Goal: Task Accomplishment & Management: Complete application form

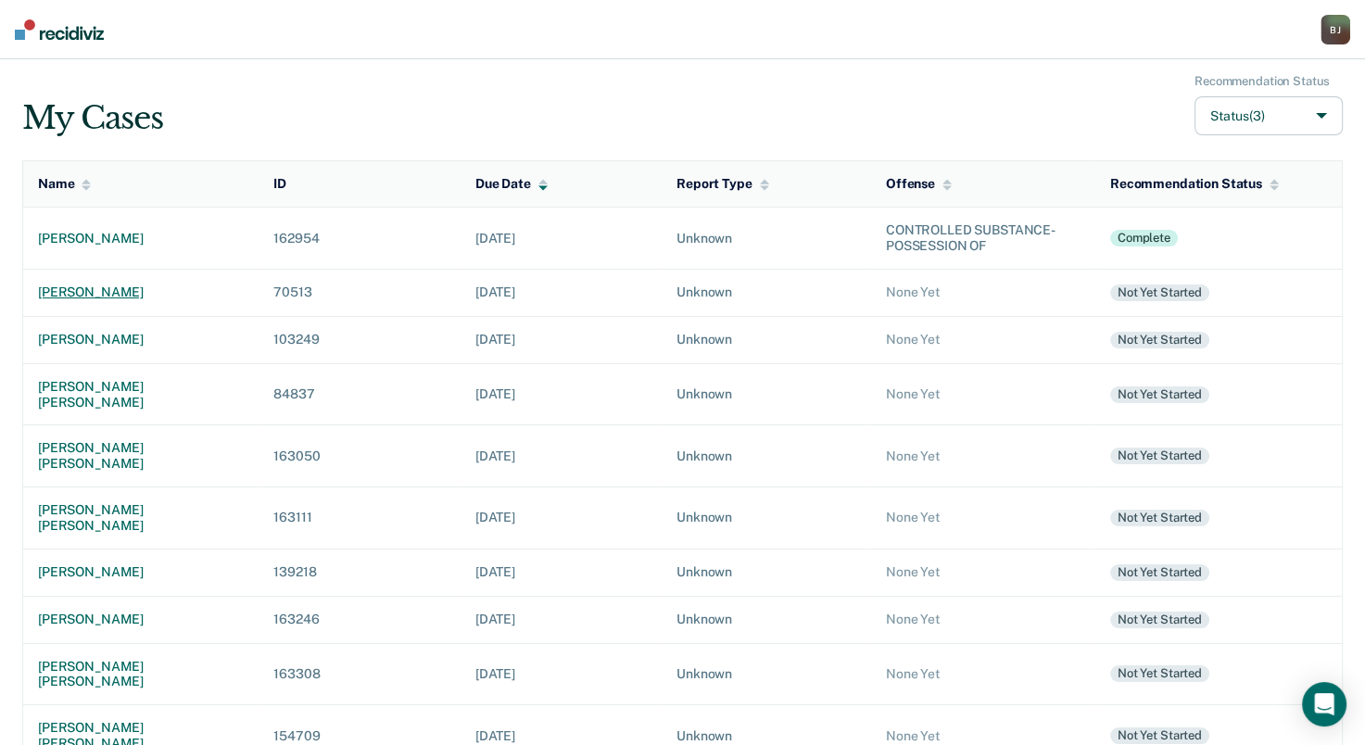
click at [132, 291] on div "[PERSON_NAME]" at bounding box center [141, 292] width 206 height 16
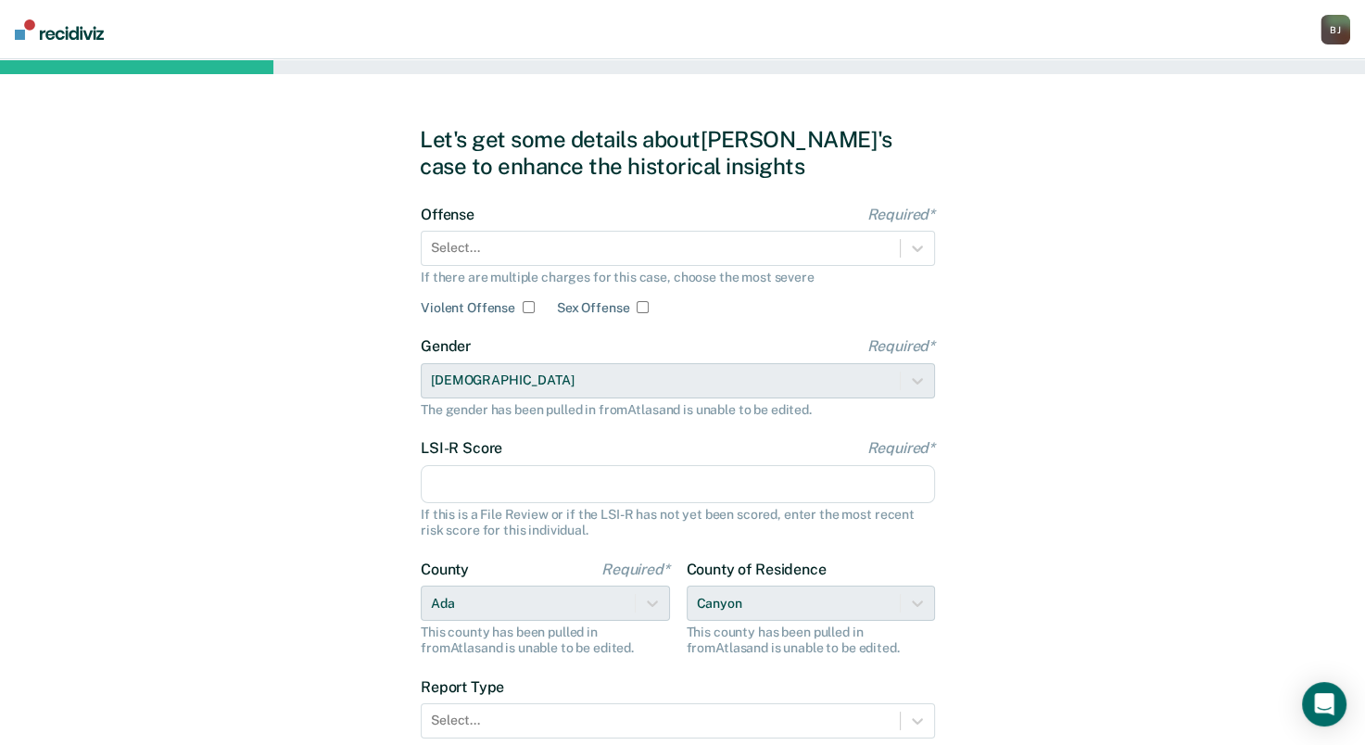
click at [1293, 398] on div "Let's get some details about [PERSON_NAME]'s case to enhance the historical ins…" at bounding box center [682, 476] width 1365 height 835
click at [687, 236] on div "Select..." at bounding box center [661, 247] width 478 height 27
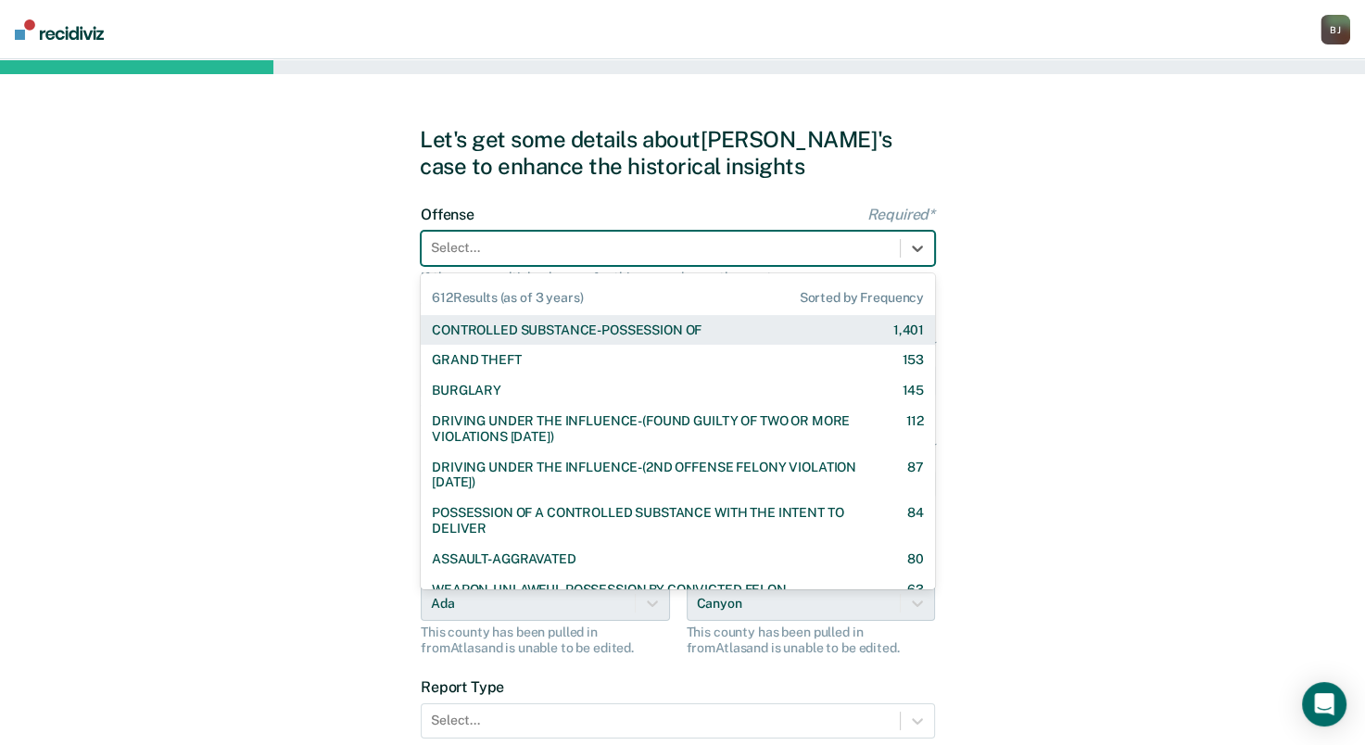
click at [584, 322] on div "CONTROLLED SUBSTANCE-POSSESSION OF" at bounding box center [567, 330] width 270 height 16
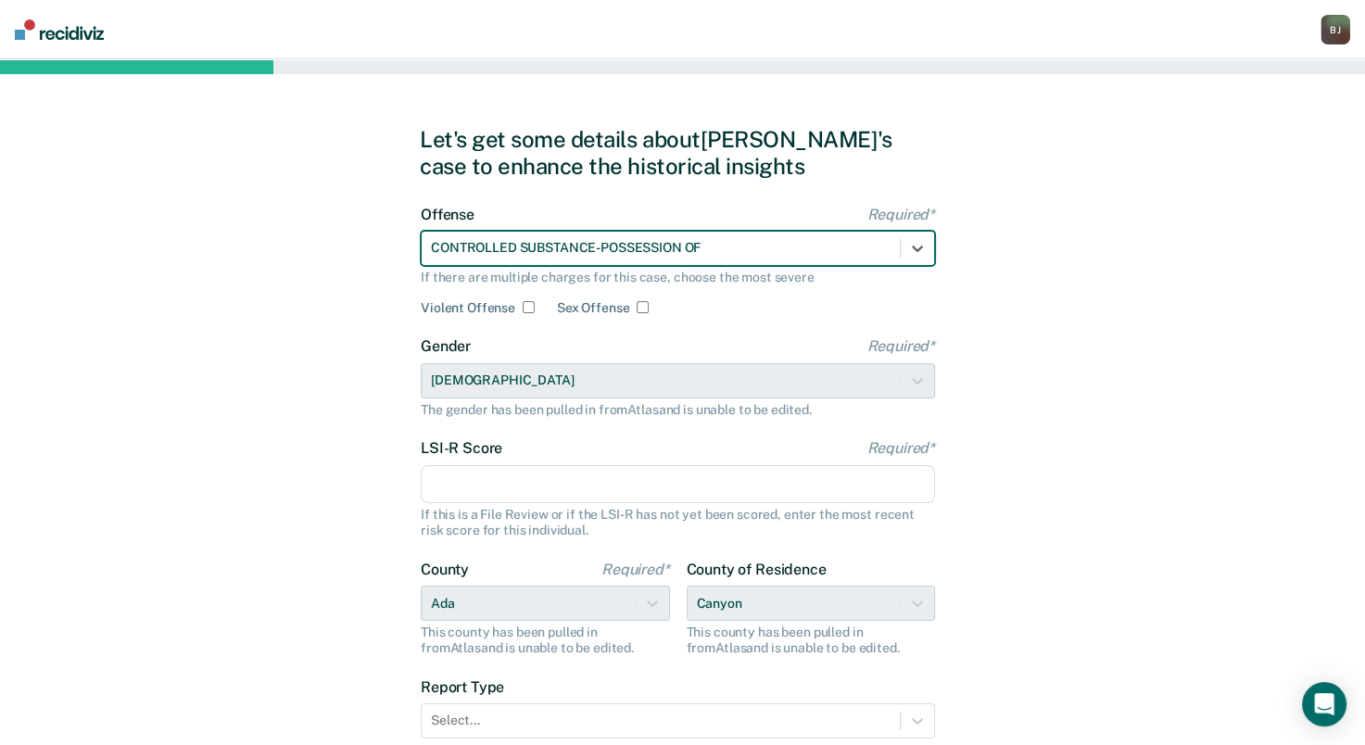
click at [478, 486] on input "LSI-R Score Required*" at bounding box center [678, 484] width 514 height 39
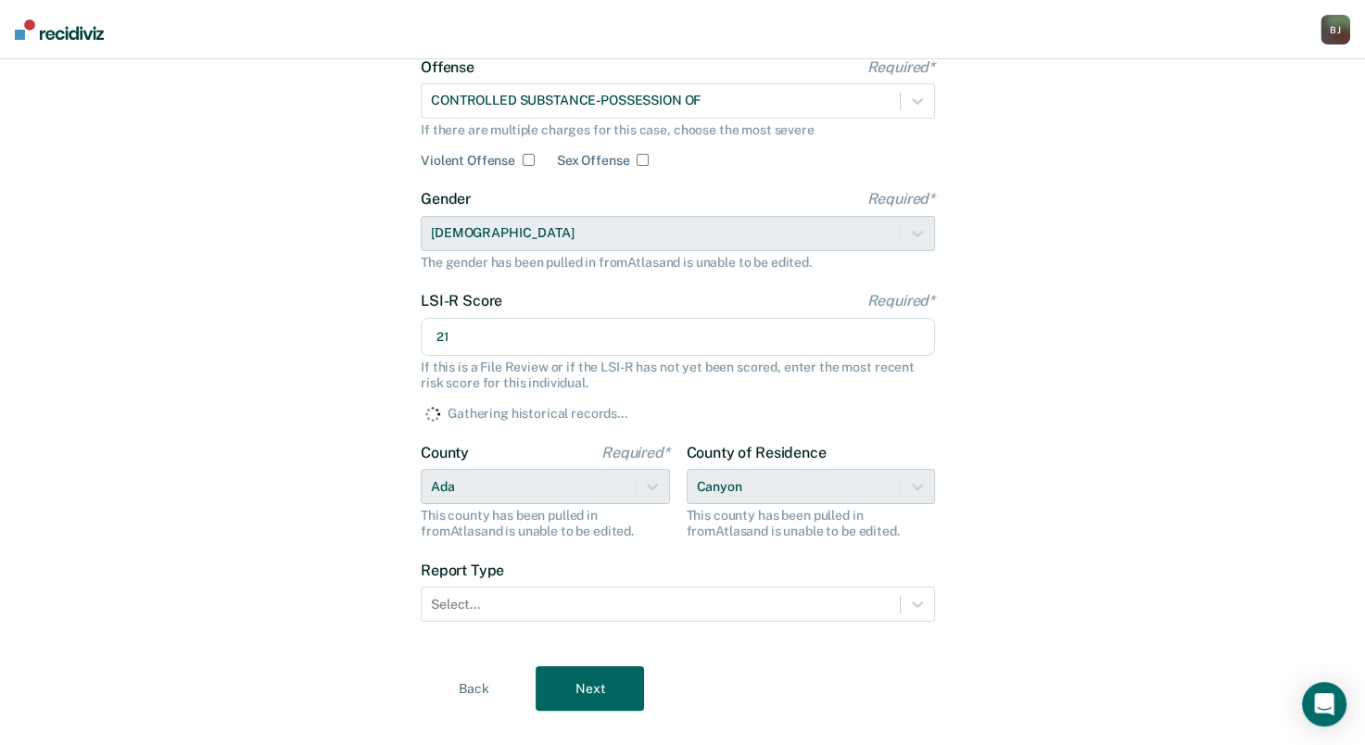
scroll to position [148, 0]
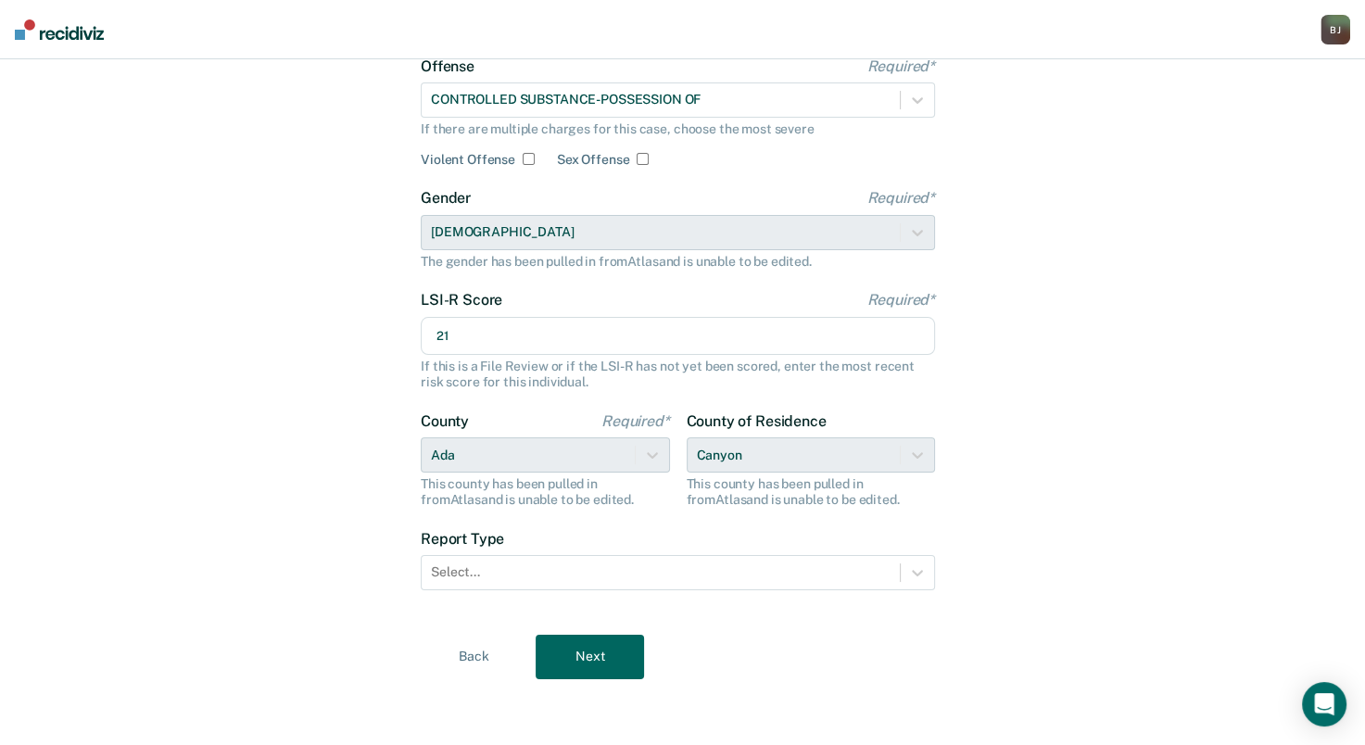
type input "21"
click at [758, 462] on div "County of [GEOGRAPHIC_DATA] This county has been pulled in from [GEOGRAPHIC_DAT…" at bounding box center [811, 459] width 249 height 95
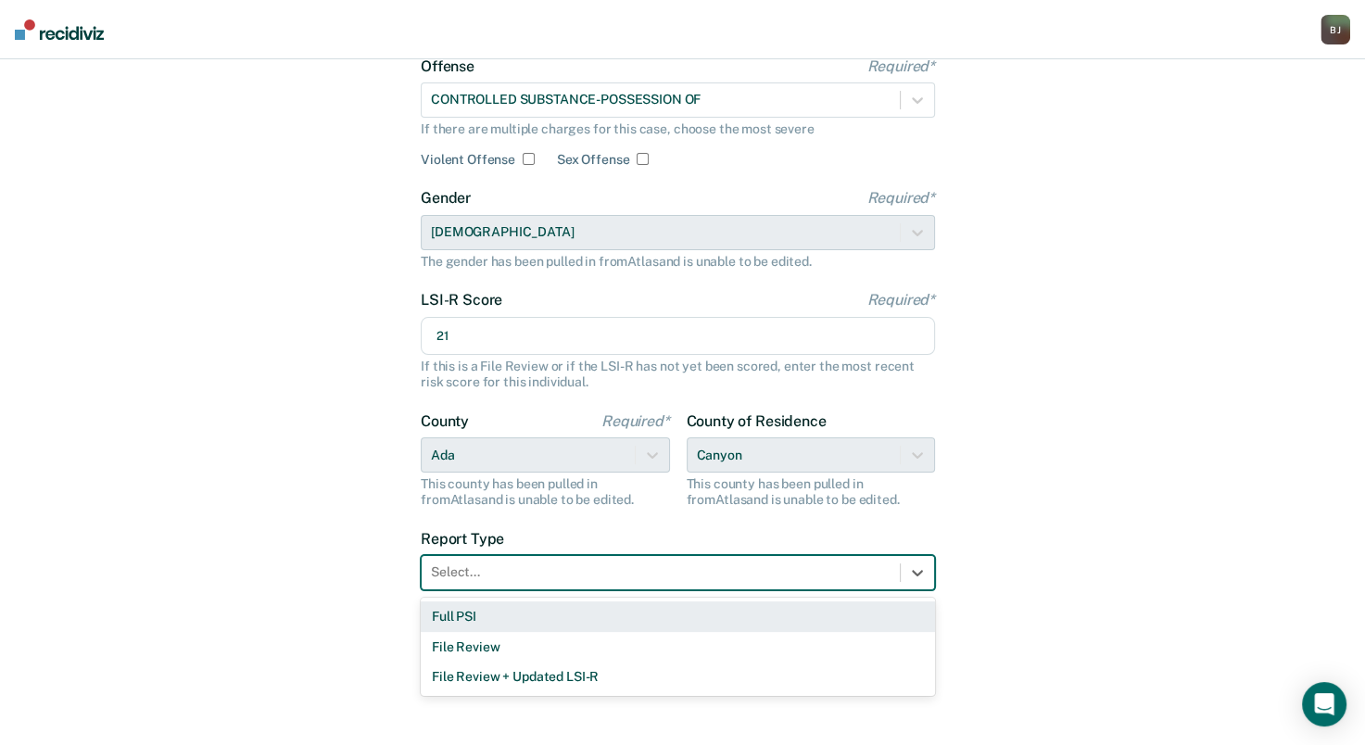
click at [563, 570] on div at bounding box center [661, 571] width 460 height 19
click at [514, 619] on div "Full PSI" at bounding box center [678, 616] width 514 height 31
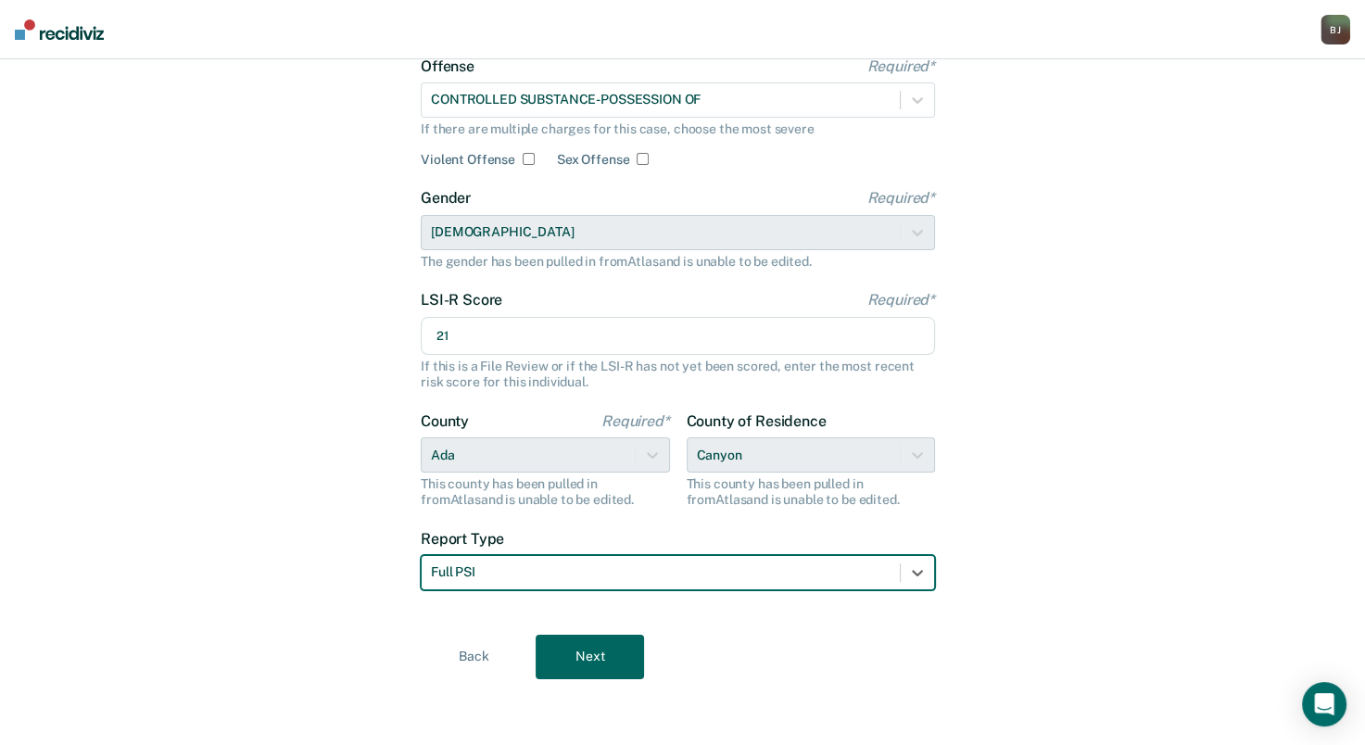
click at [567, 649] on button "Next" at bounding box center [590, 657] width 108 height 44
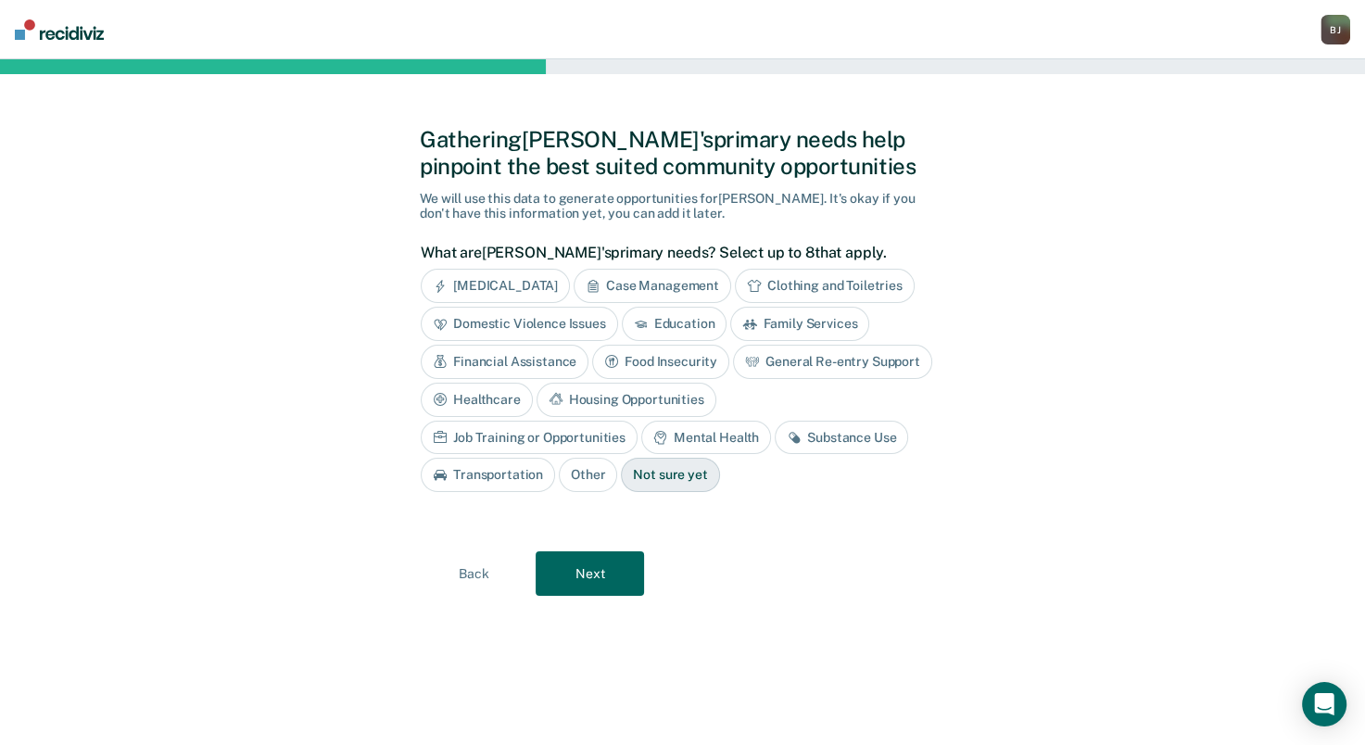
scroll to position [0, 0]
click at [645, 421] on div "Job Training or Opportunities" at bounding box center [536, 438] width 217 height 34
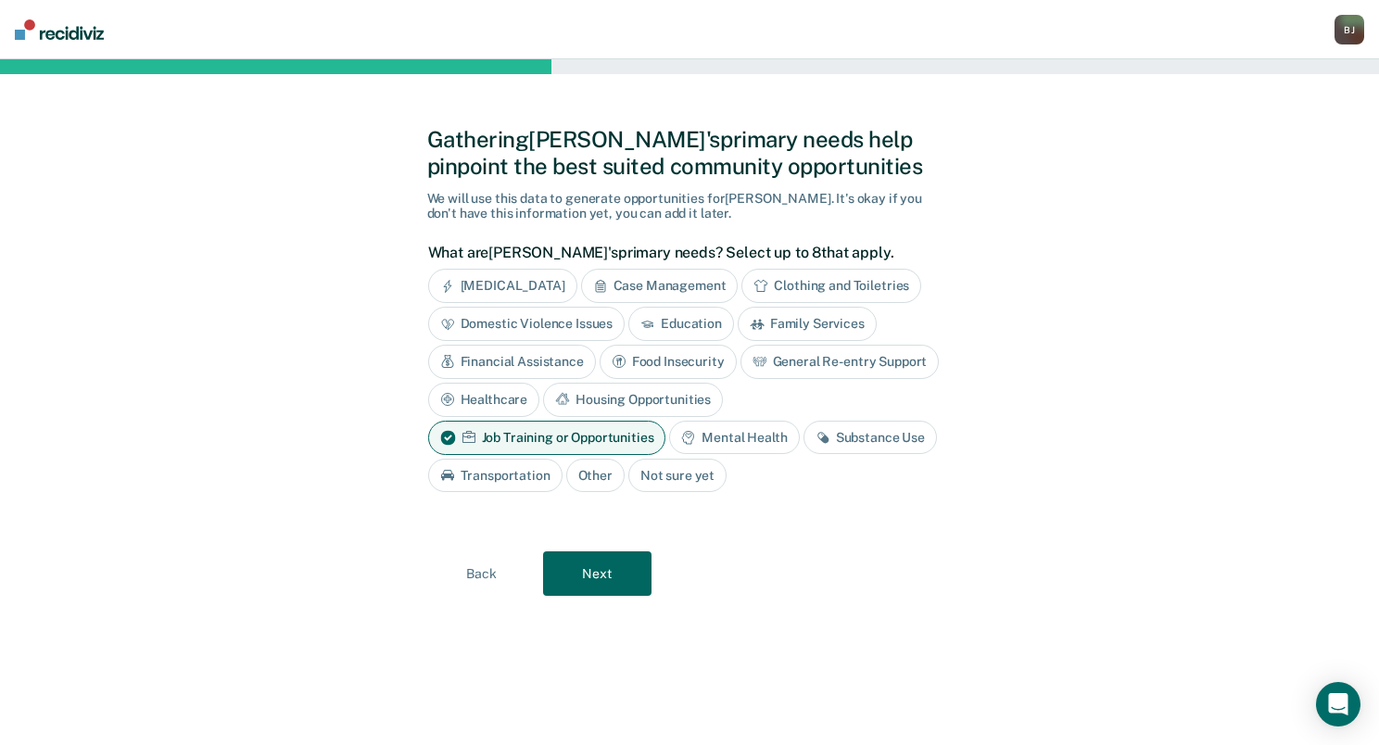
click at [624, 564] on button "Next" at bounding box center [597, 573] width 108 height 44
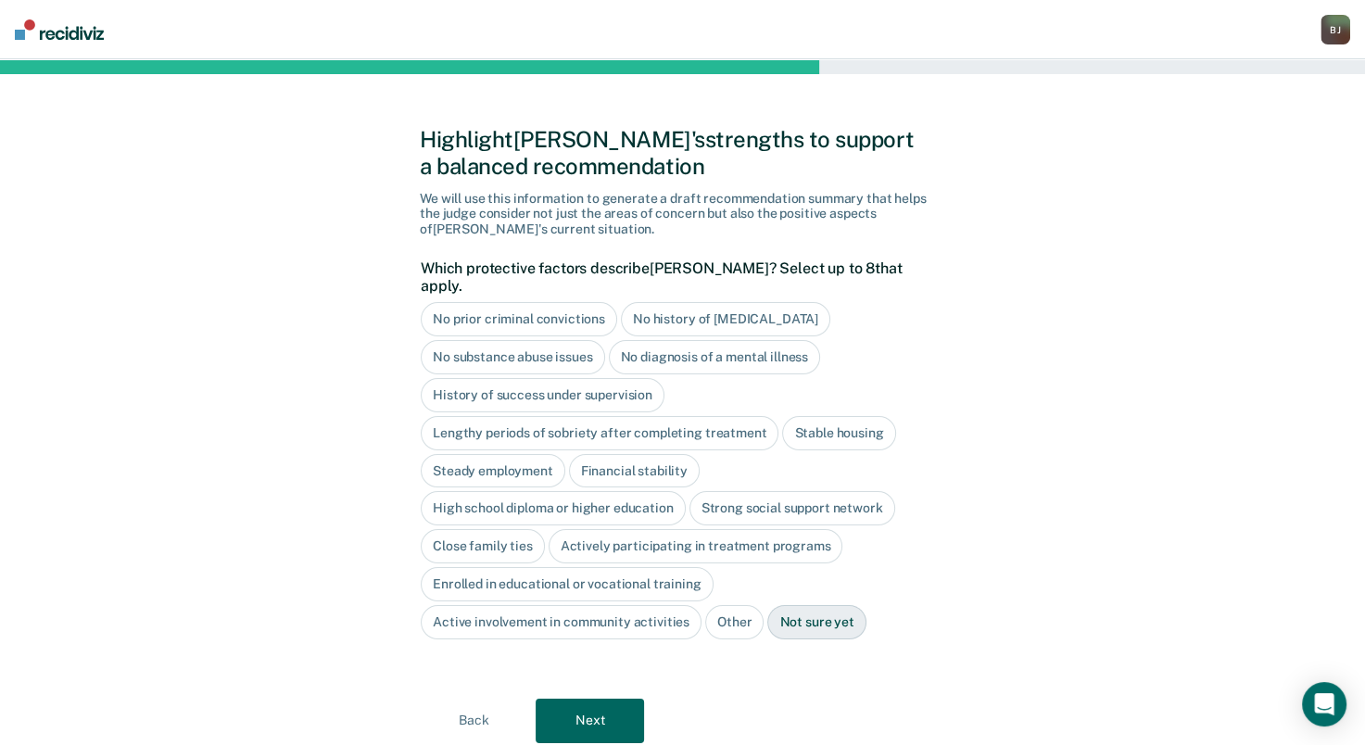
click at [749, 302] on div "No history of [MEDICAL_DATA]" at bounding box center [725, 319] width 209 height 34
click at [833, 416] on div "Stable housing" at bounding box center [838, 433] width 113 height 34
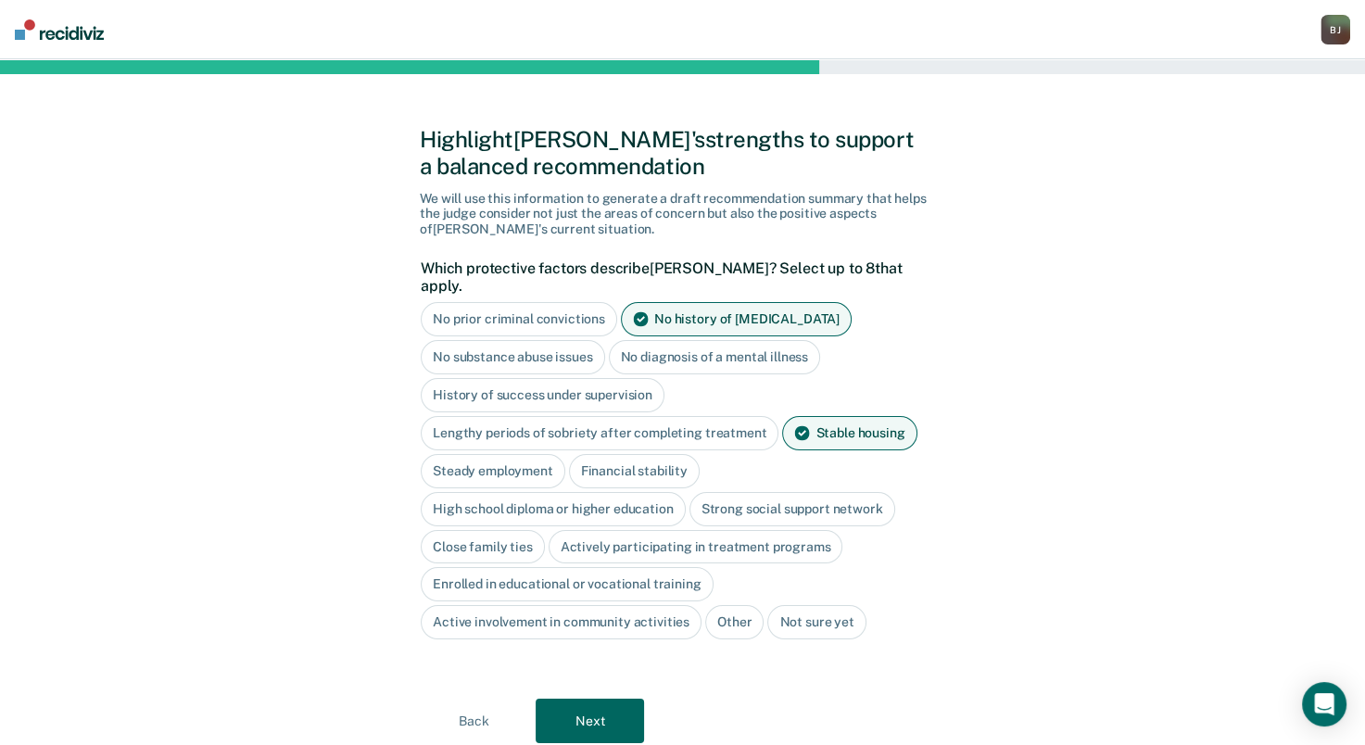
click at [660, 492] on div "High school diploma or higher education" at bounding box center [553, 509] width 265 height 34
click at [523, 542] on div "Close family ties" at bounding box center [483, 547] width 124 height 34
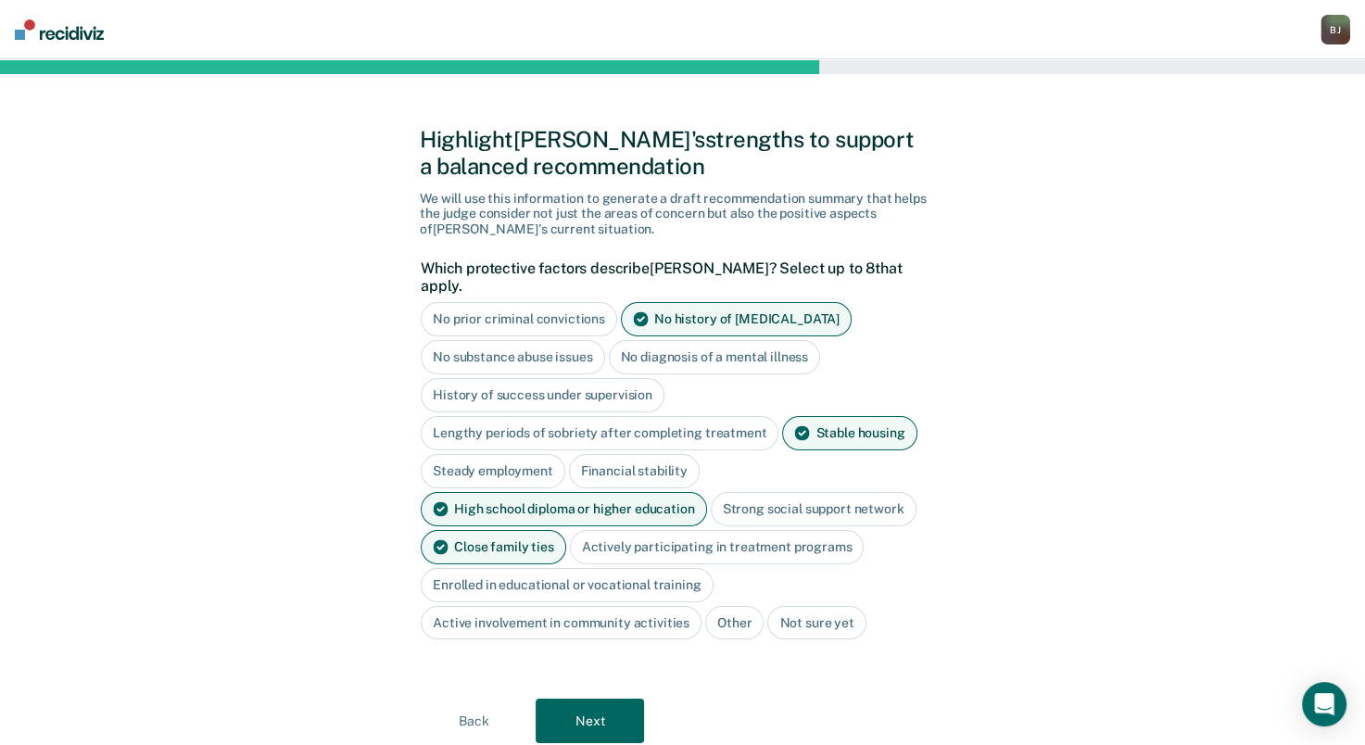
click at [598, 699] on button "Next" at bounding box center [590, 721] width 108 height 44
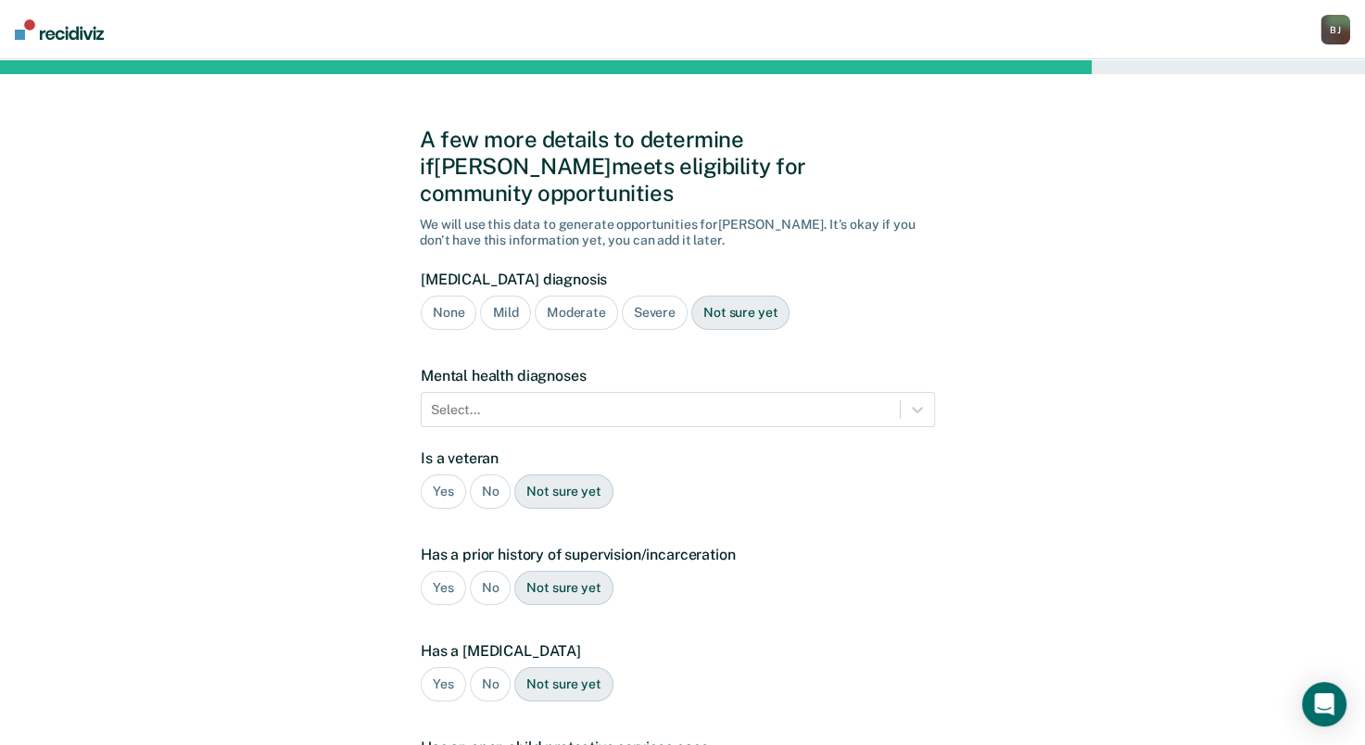
click at [439, 296] on div "None" at bounding box center [449, 313] width 56 height 34
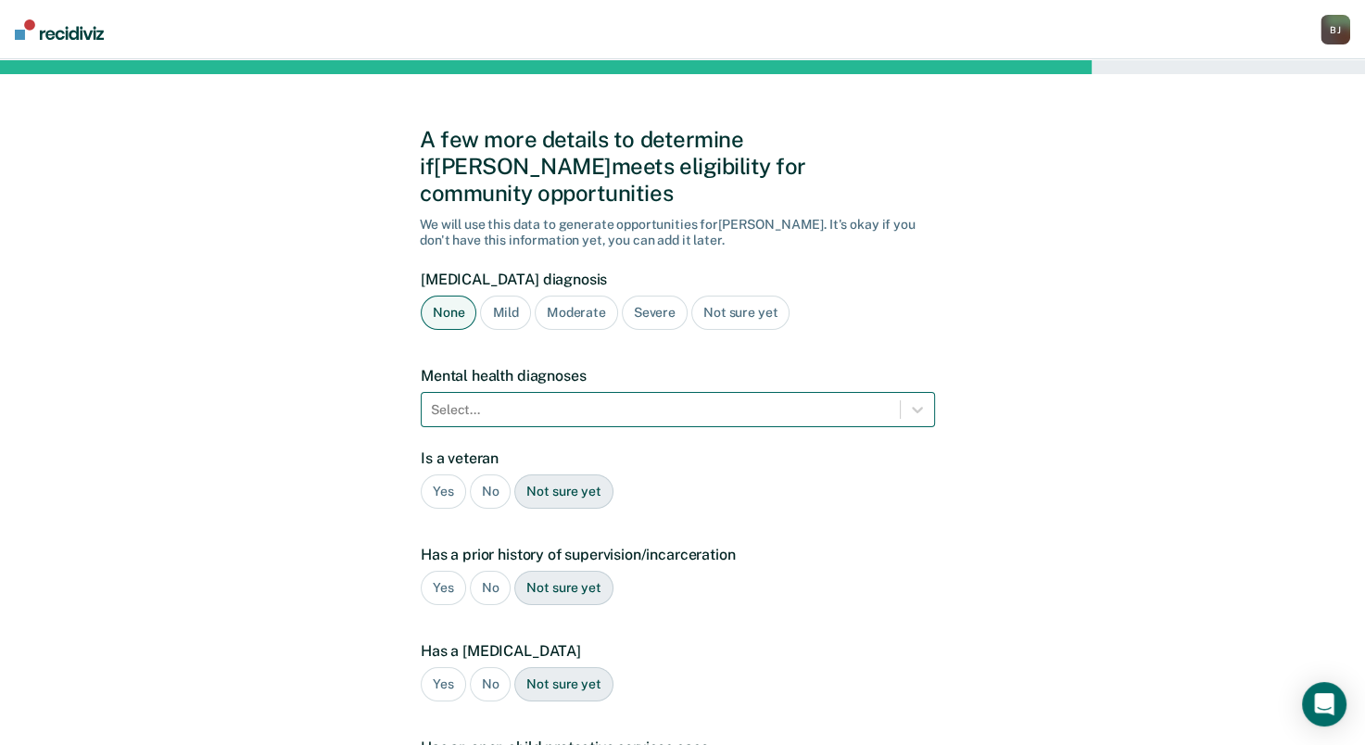
click at [660, 400] on div at bounding box center [661, 409] width 460 height 19
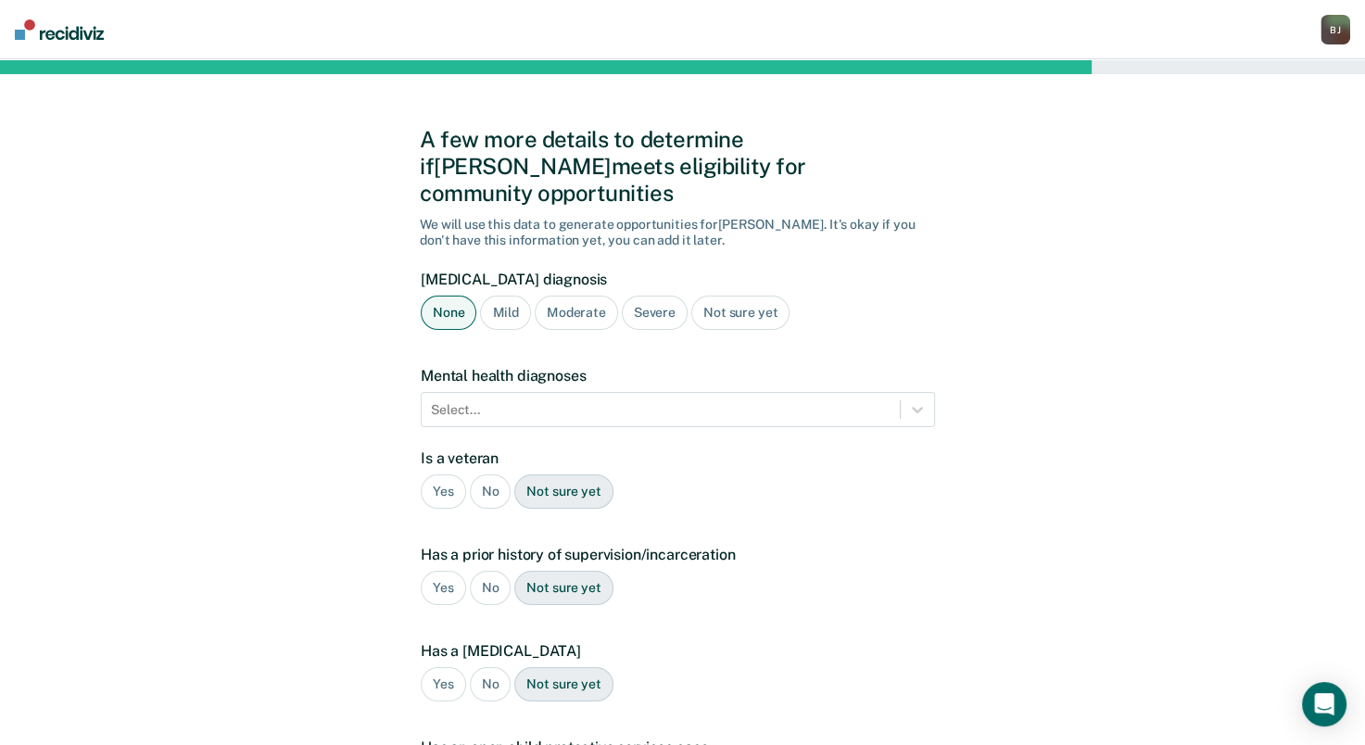
click at [872, 271] on label "[MEDICAL_DATA] diagnosis" at bounding box center [678, 280] width 514 height 18
click at [478, 474] on div "No" at bounding box center [491, 491] width 42 height 34
click at [437, 571] on div "Yes" at bounding box center [443, 588] width 45 height 34
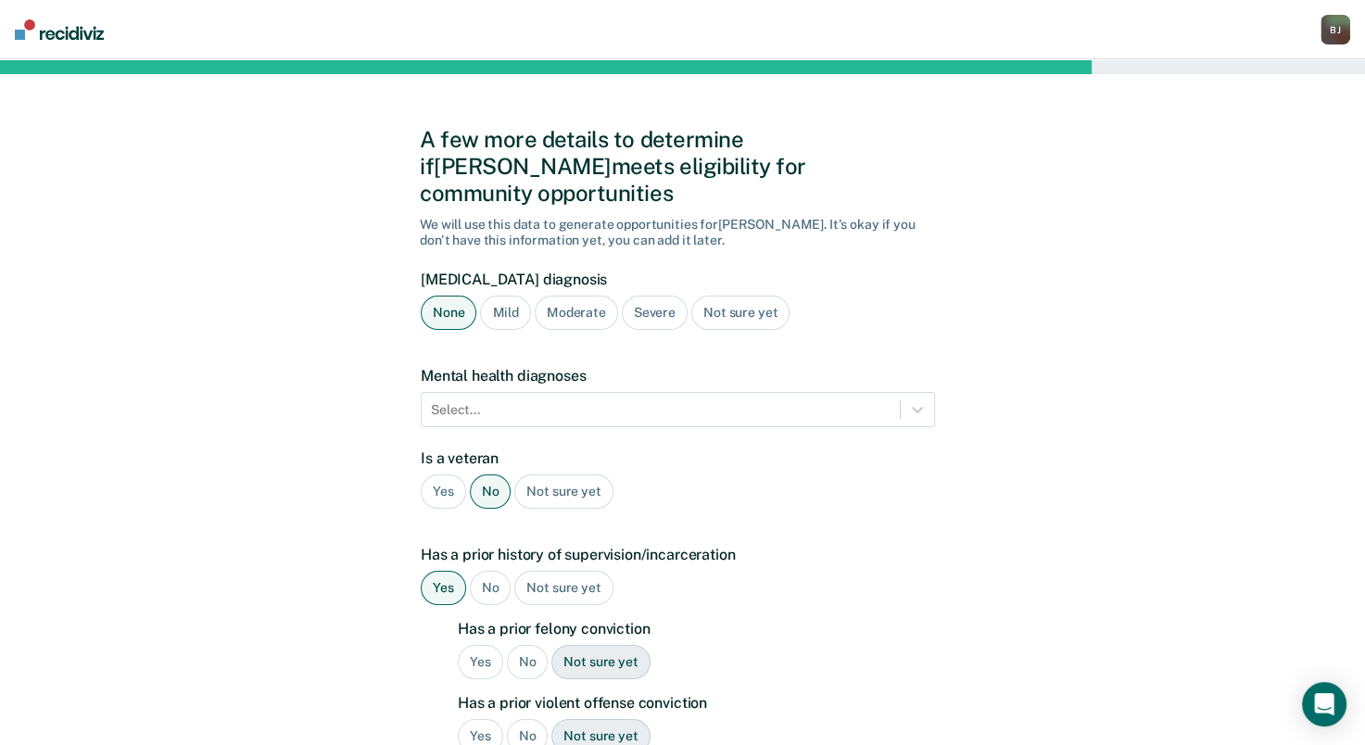
click at [496, 645] on div "Yes" at bounding box center [480, 662] width 45 height 34
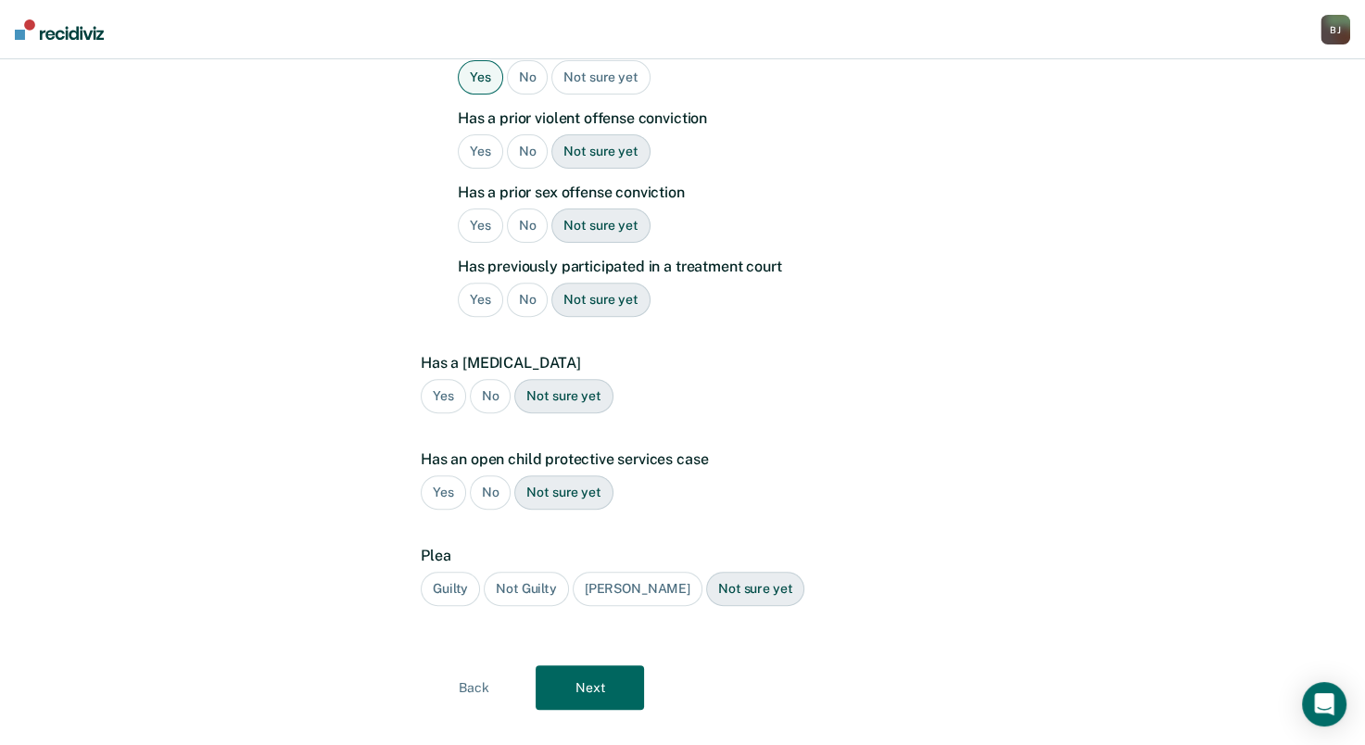
scroll to position [586, 0]
click at [527, 133] on div "No" at bounding box center [528, 150] width 42 height 34
click at [530, 208] on div "No" at bounding box center [528, 225] width 42 height 34
click at [523, 282] on div "No" at bounding box center [528, 299] width 42 height 34
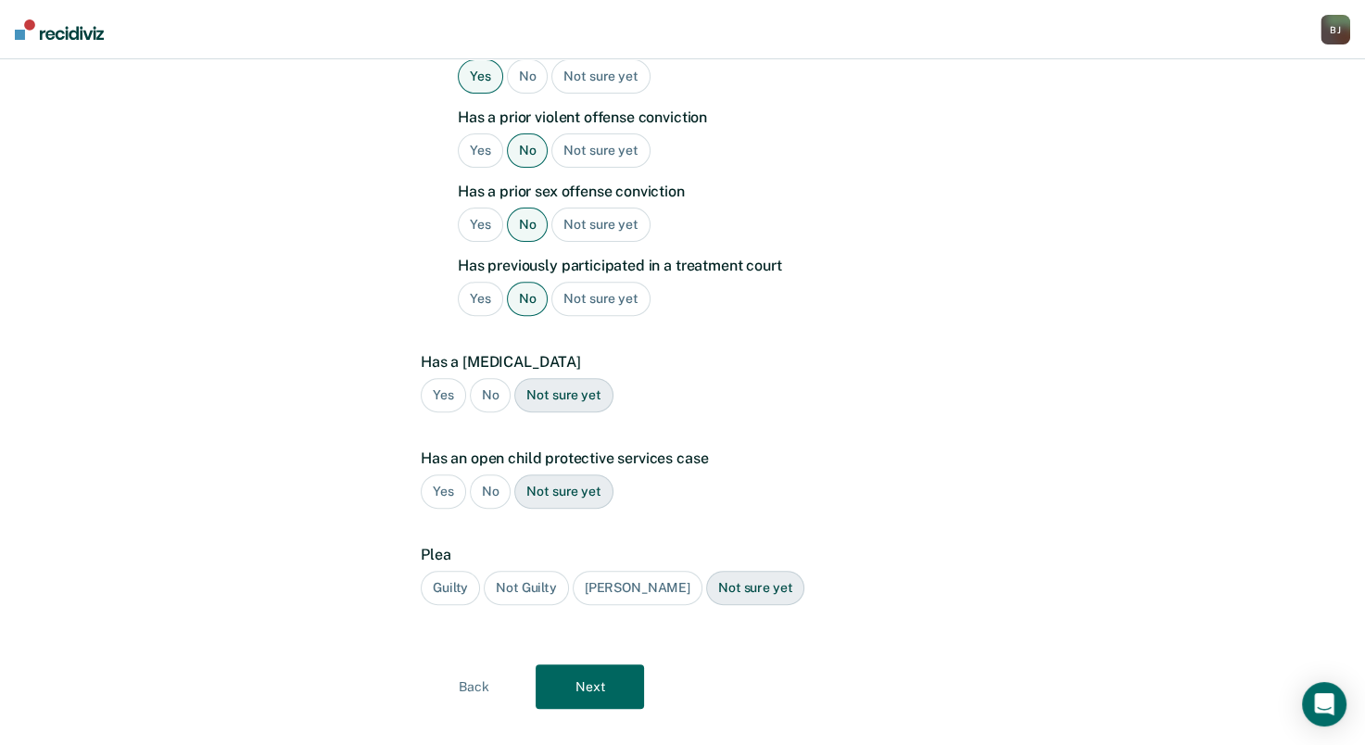
click at [455, 378] on div "Yes" at bounding box center [443, 395] width 45 height 34
click at [483, 378] on div "No" at bounding box center [491, 395] width 42 height 34
click at [480, 474] on div "No" at bounding box center [491, 491] width 42 height 34
click at [610, 571] on div "[PERSON_NAME]" at bounding box center [638, 588] width 130 height 34
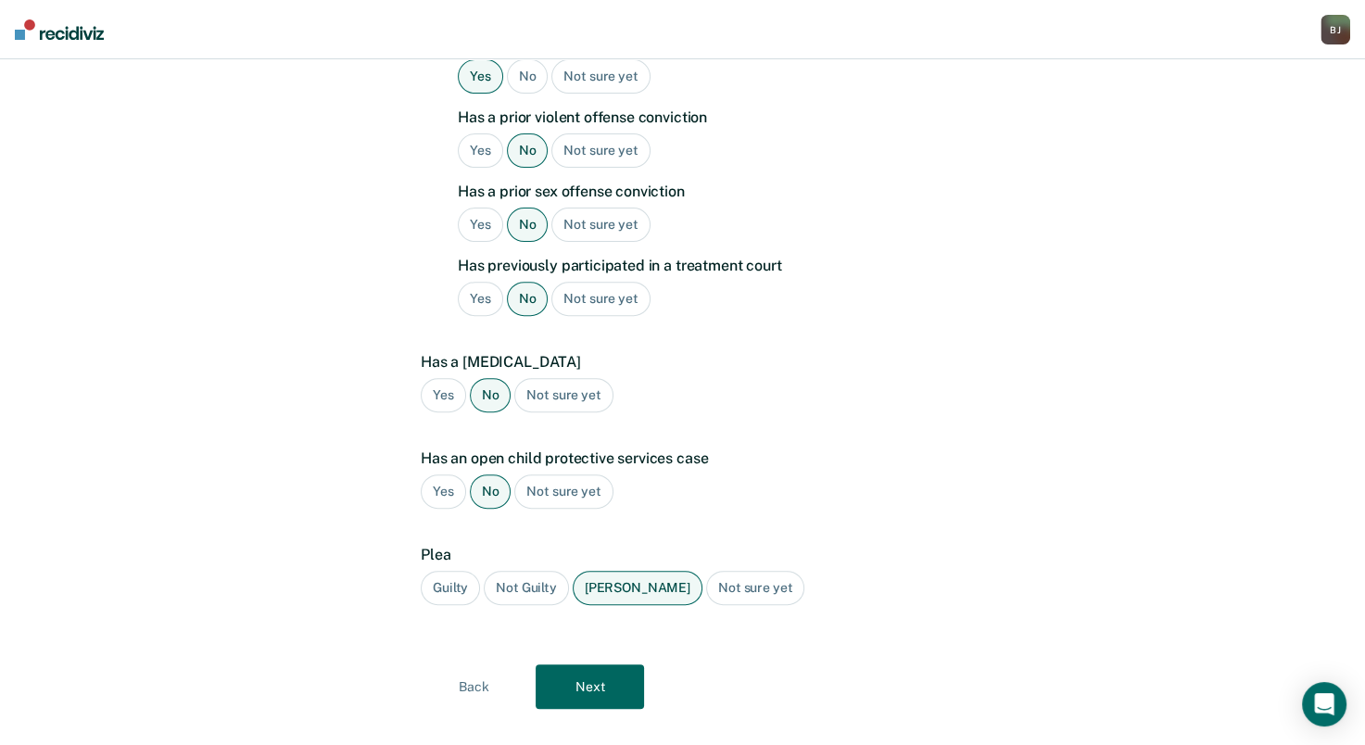
click at [443, 571] on div "Guilty" at bounding box center [450, 588] width 59 height 34
click at [582, 571] on div "[PERSON_NAME]" at bounding box center [638, 588] width 130 height 34
click at [625, 664] on button "Next" at bounding box center [590, 686] width 108 height 44
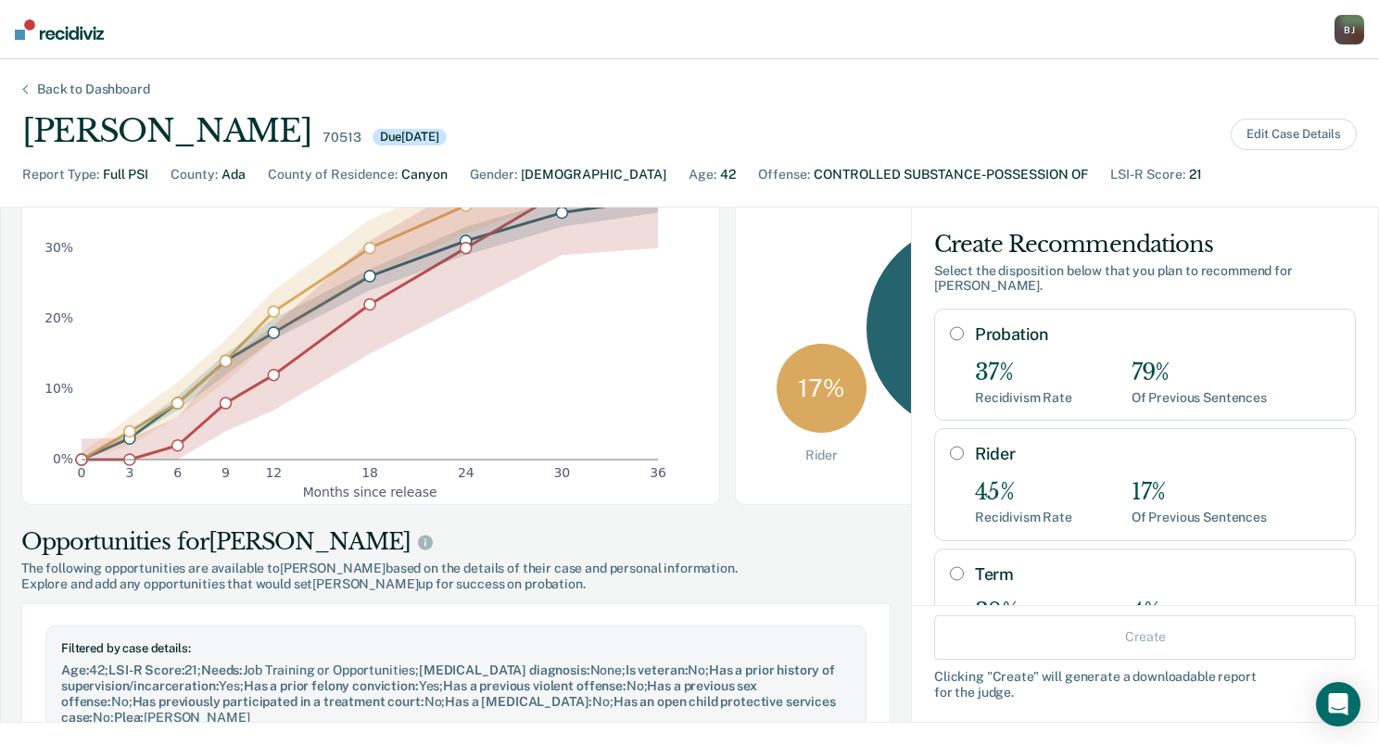
scroll to position [0, 0]
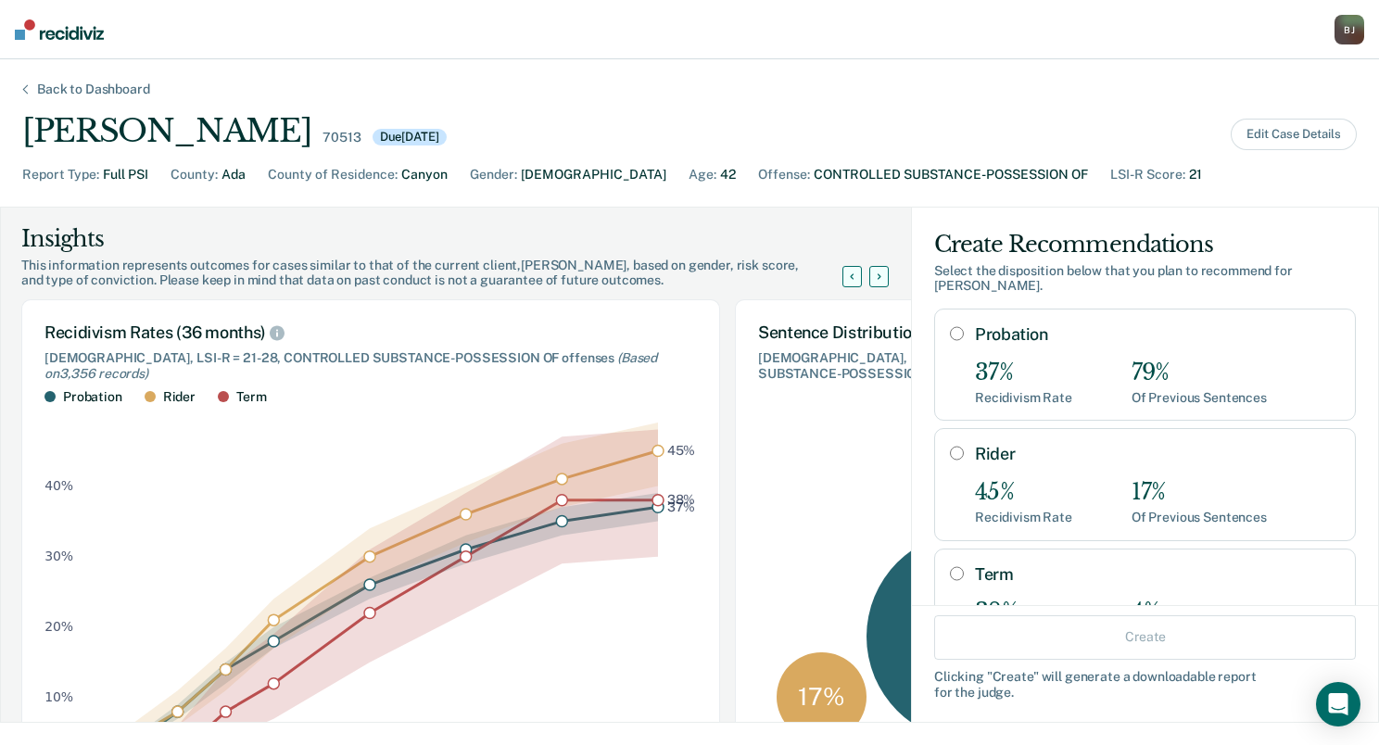
click at [1027, 359] on div "37%" at bounding box center [1023, 372] width 97 height 27
radio input "true"
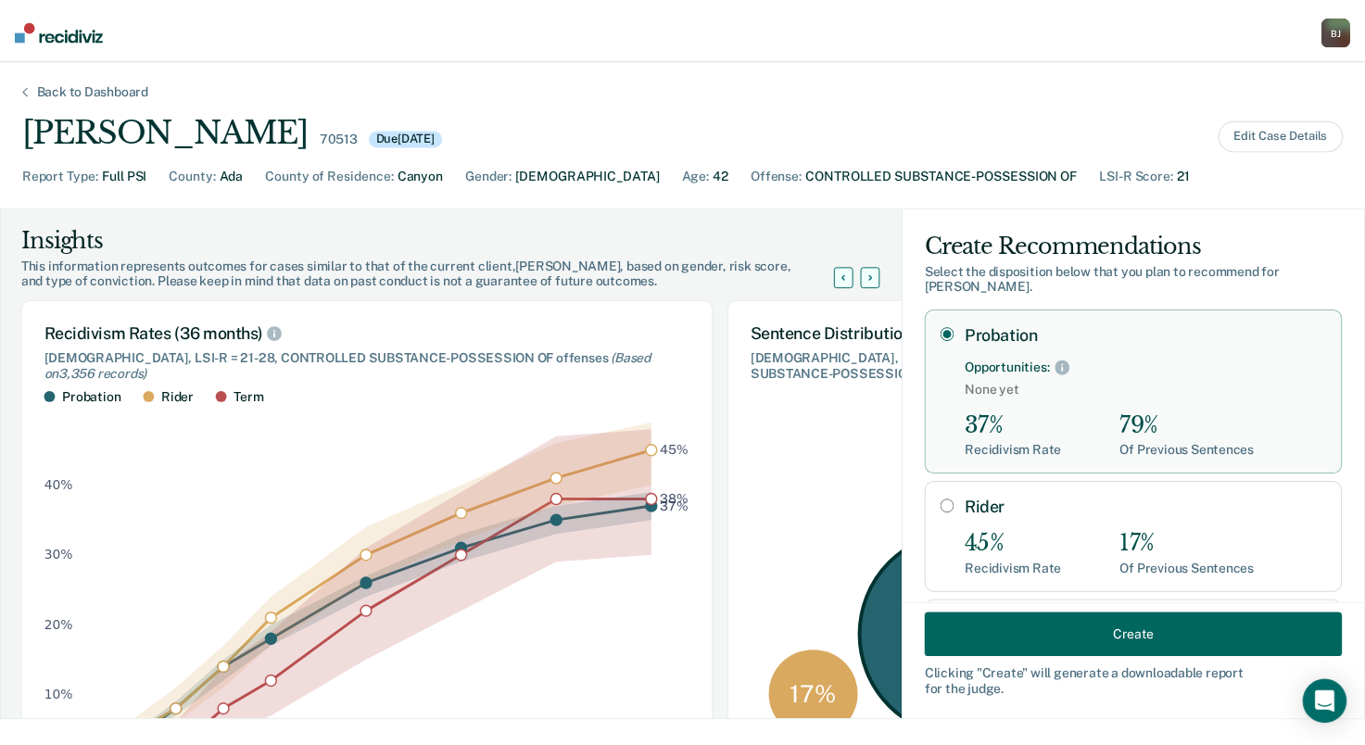
scroll to position [193, 0]
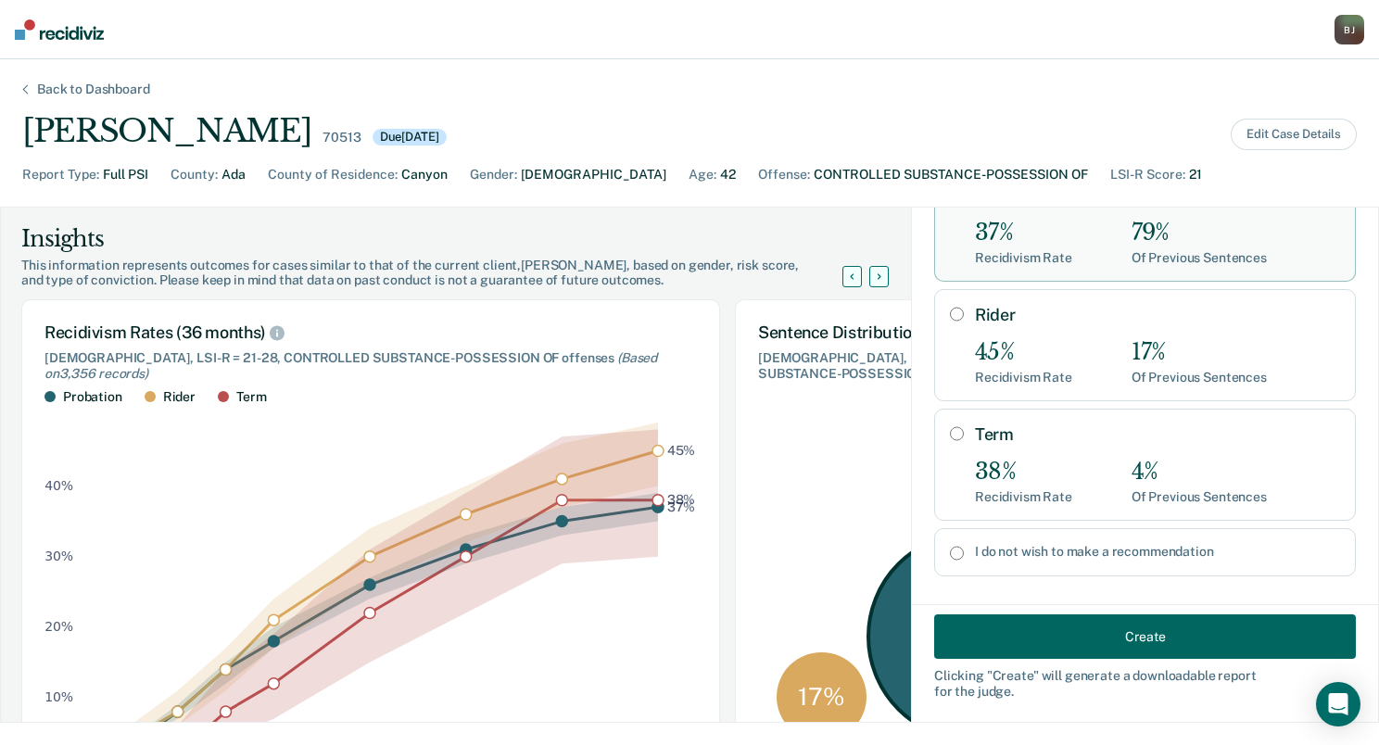
click at [1065, 634] on button "Create" at bounding box center [1145, 636] width 422 height 44
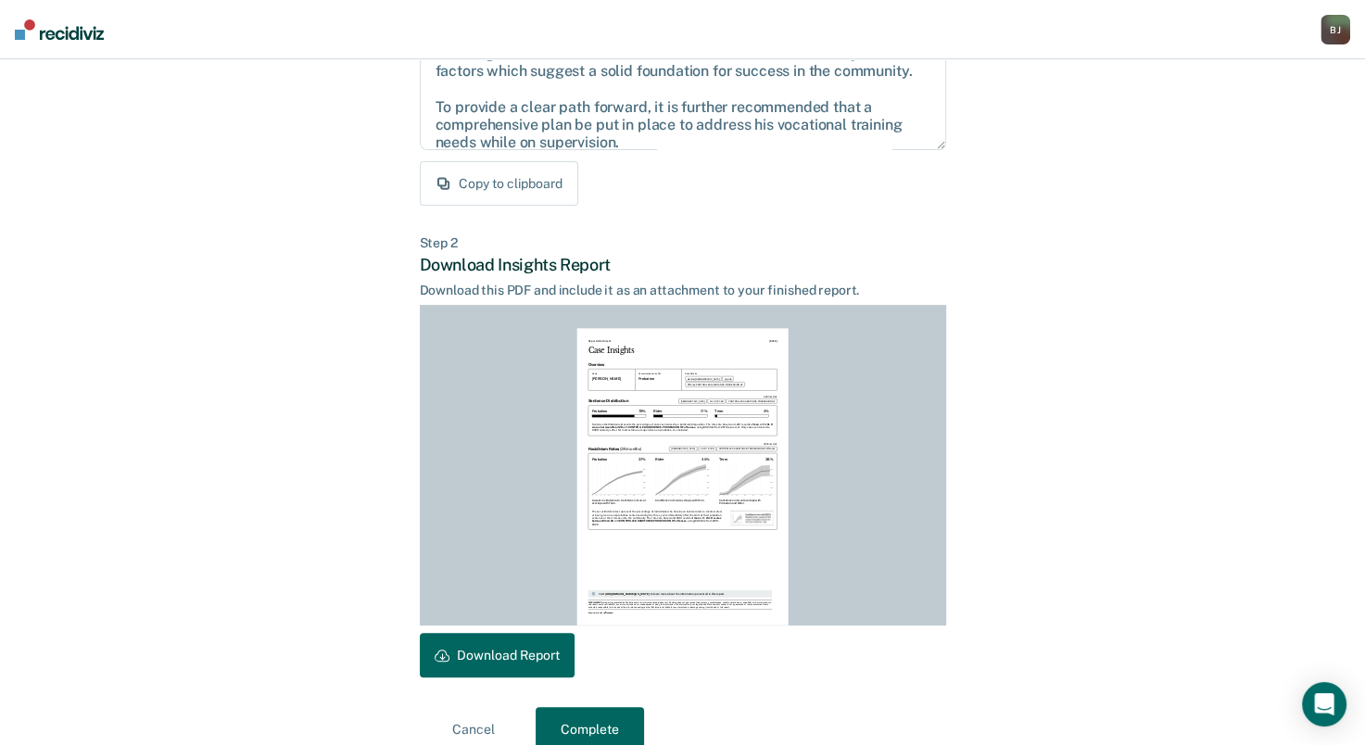
scroll to position [311, 0]
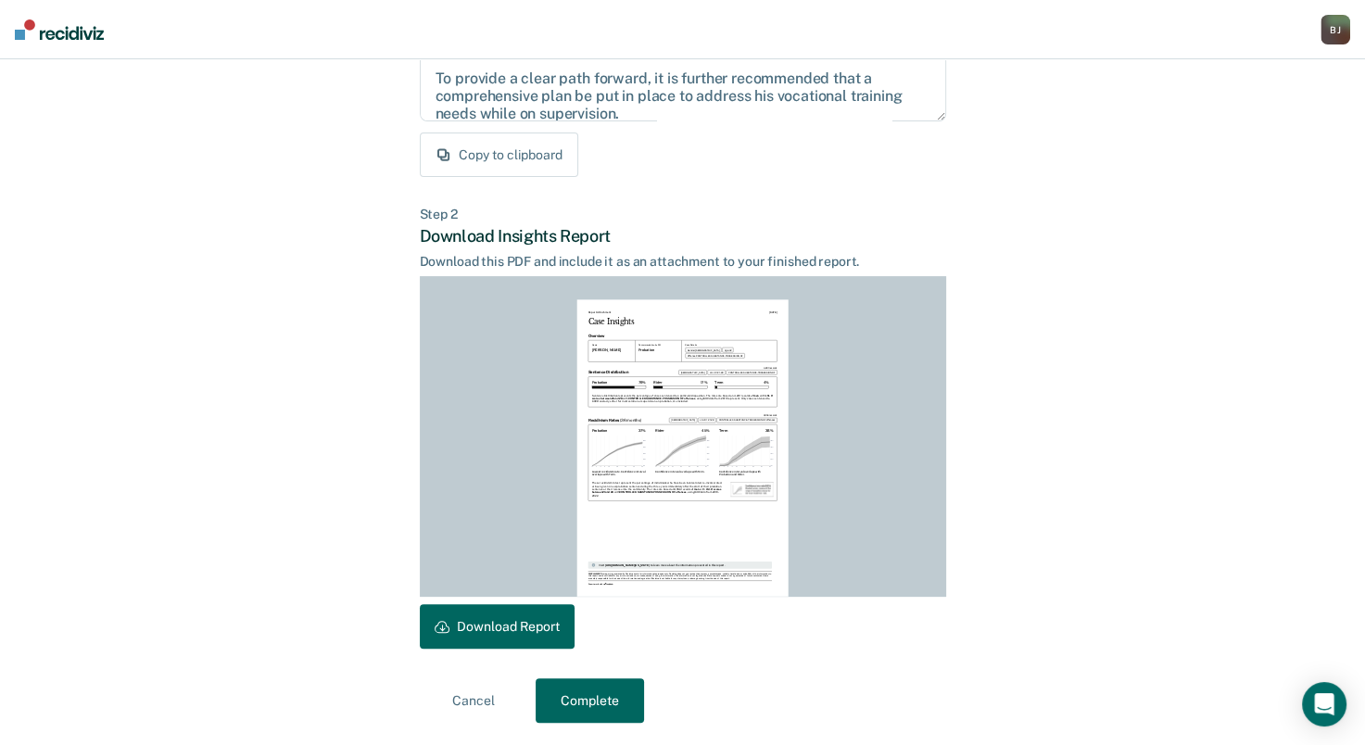
click at [534, 640] on button "Download Report" at bounding box center [497, 626] width 155 height 44
click at [585, 691] on button "Complete" at bounding box center [590, 700] width 108 height 44
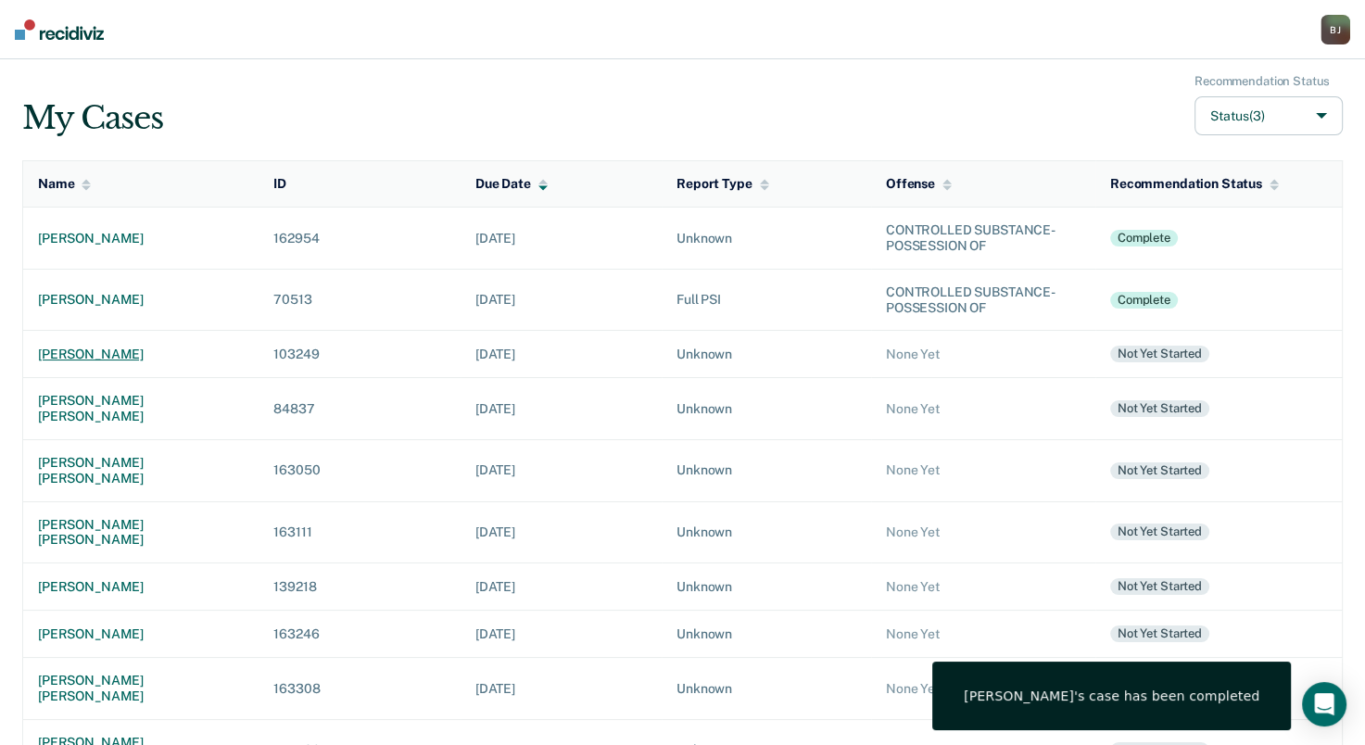
click at [103, 348] on div "[PERSON_NAME]" at bounding box center [141, 355] width 206 height 16
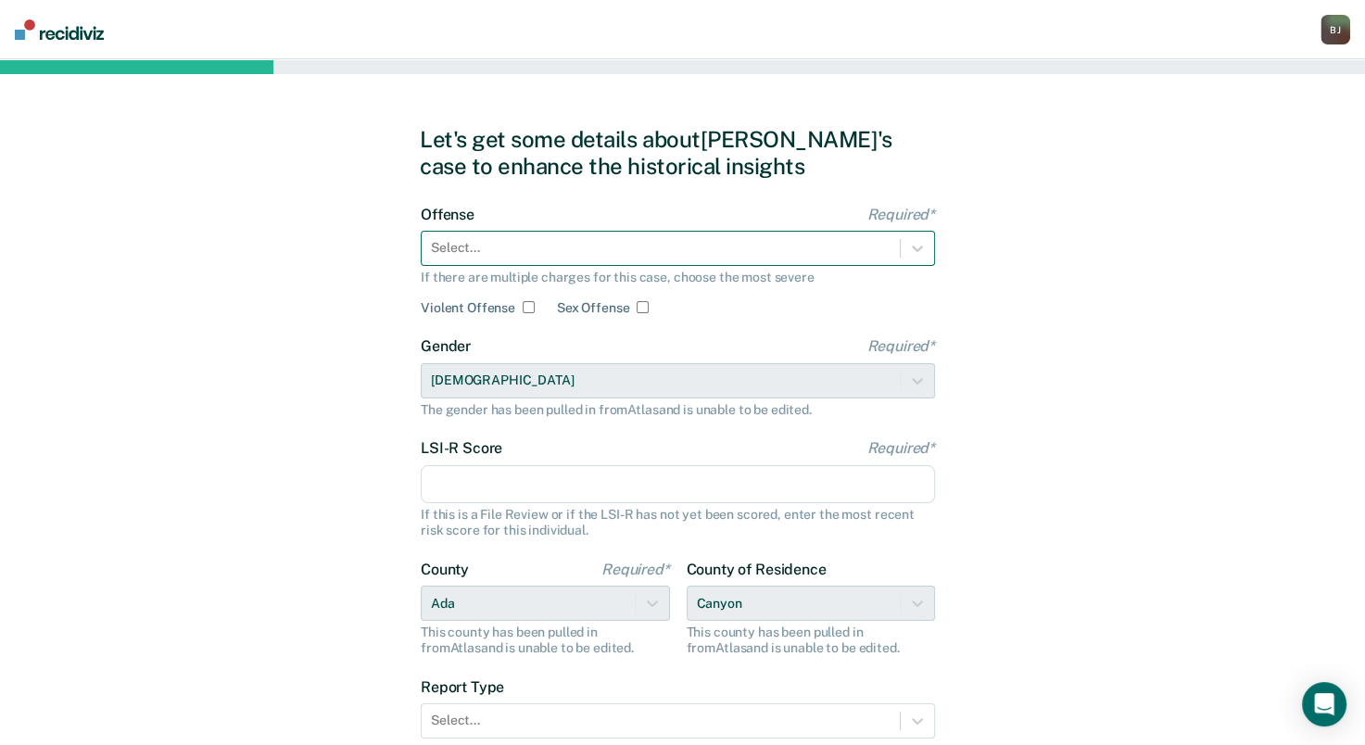
click at [629, 257] on div at bounding box center [661, 247] width 460 height 19
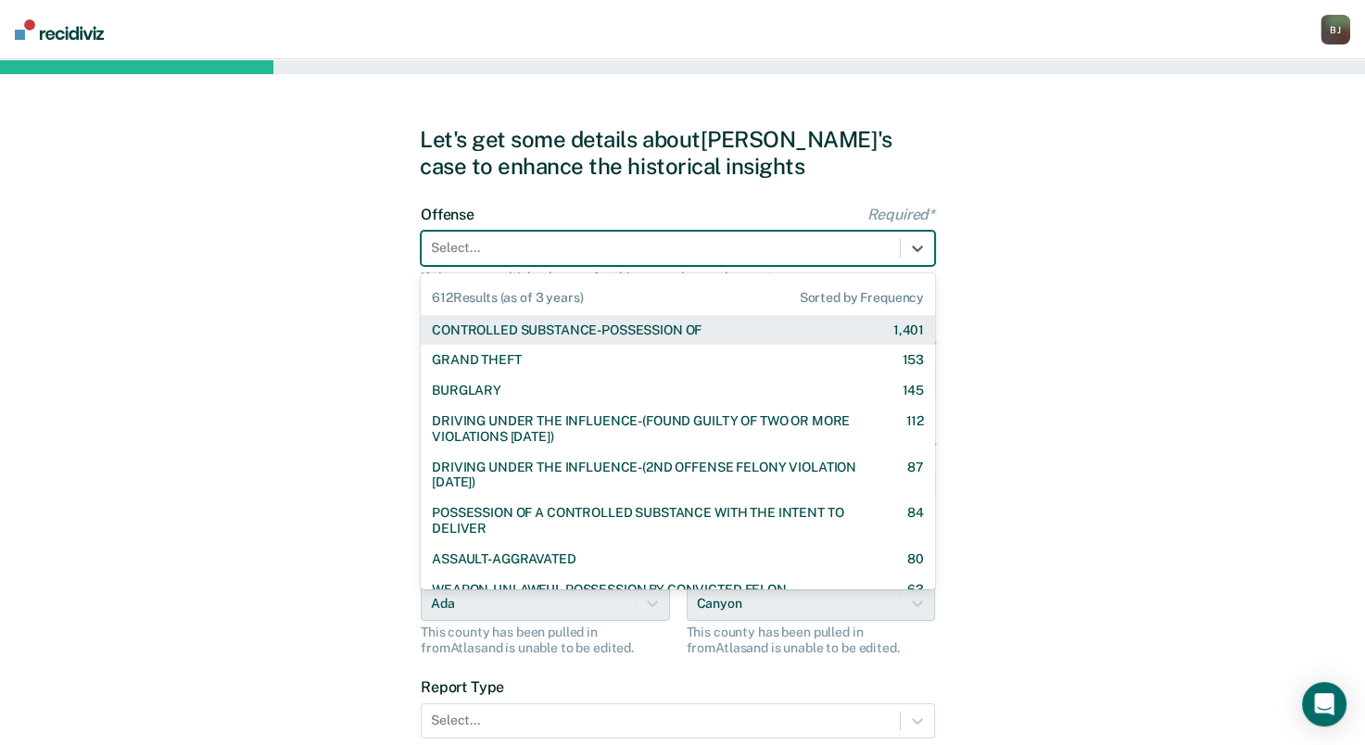
click at [567, 322] on div "CONTROLLED SUBSTANCE-POSSESSION OF" at bounding box center [567, 330] width 270 height 16
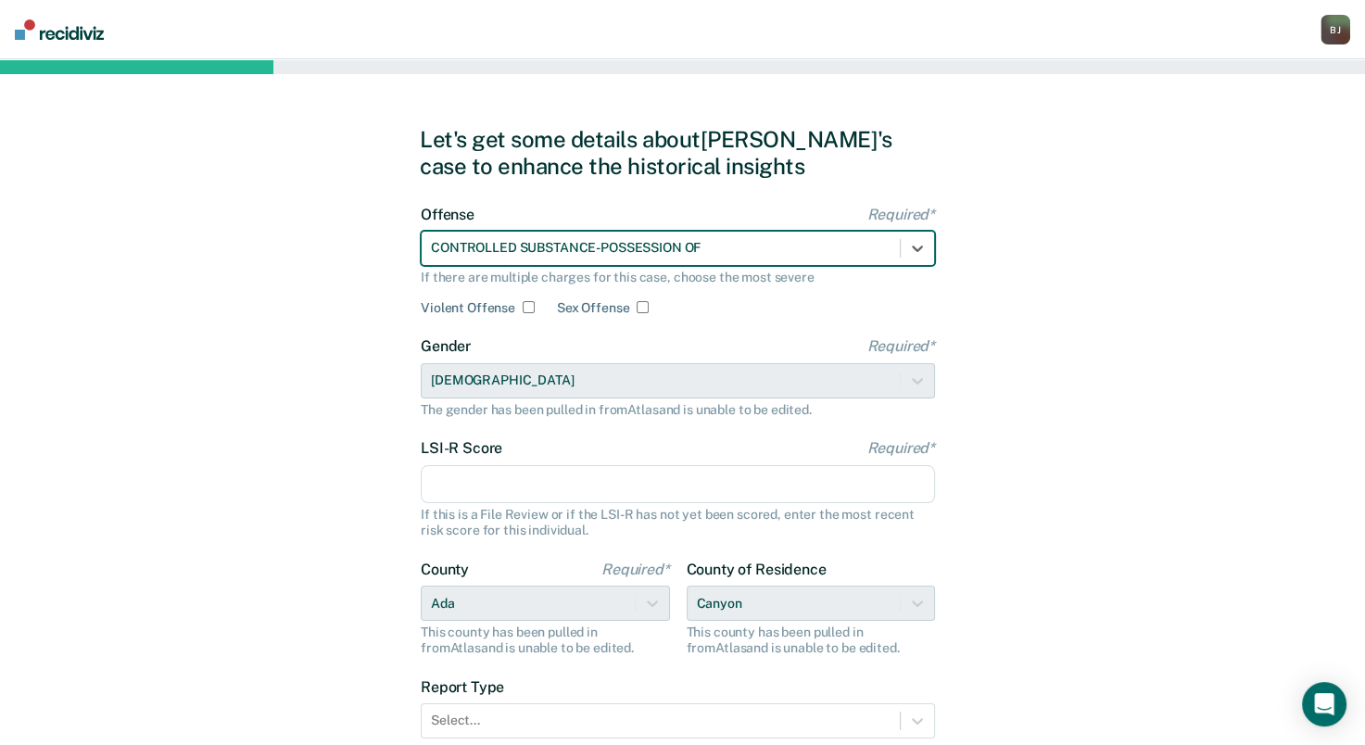
click at [498, 478] on input "LSI-R Score Required*" at bounding box center [678, 484] width 514 height 39
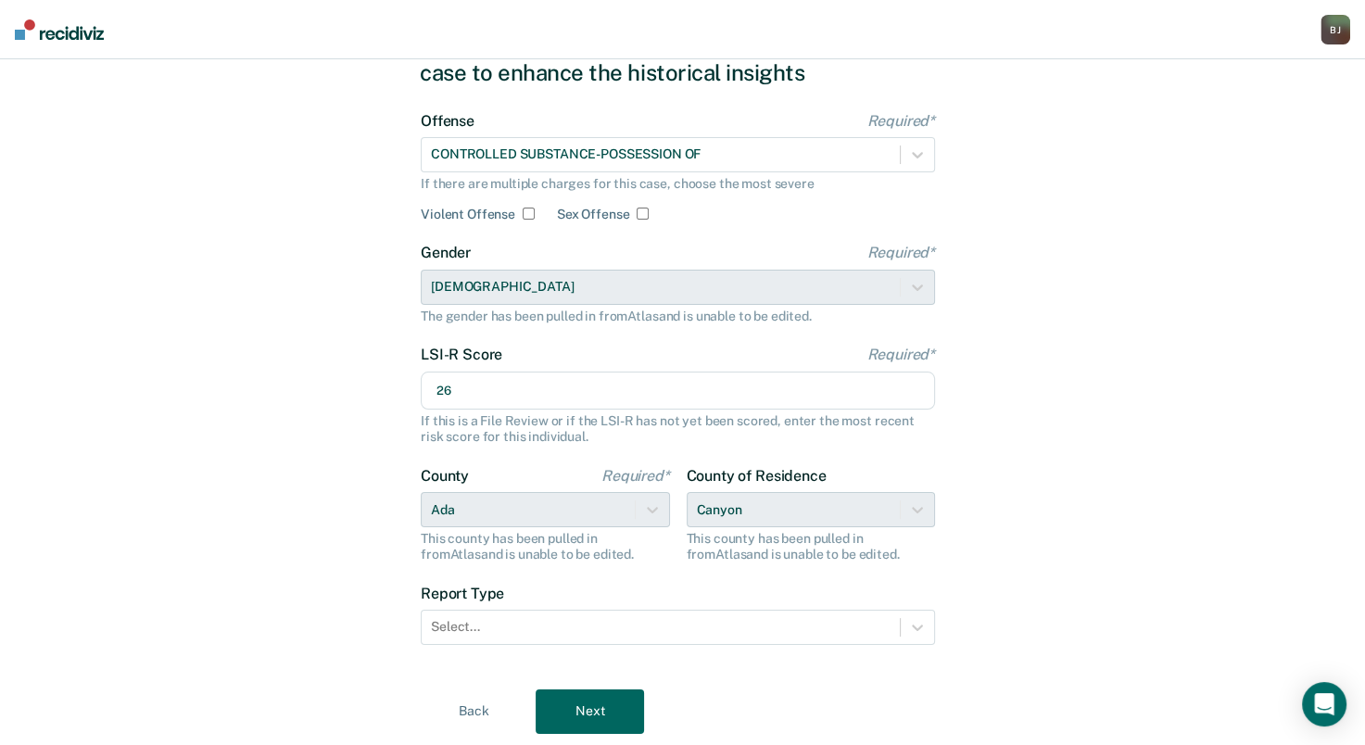
scroll to position [148, 0]
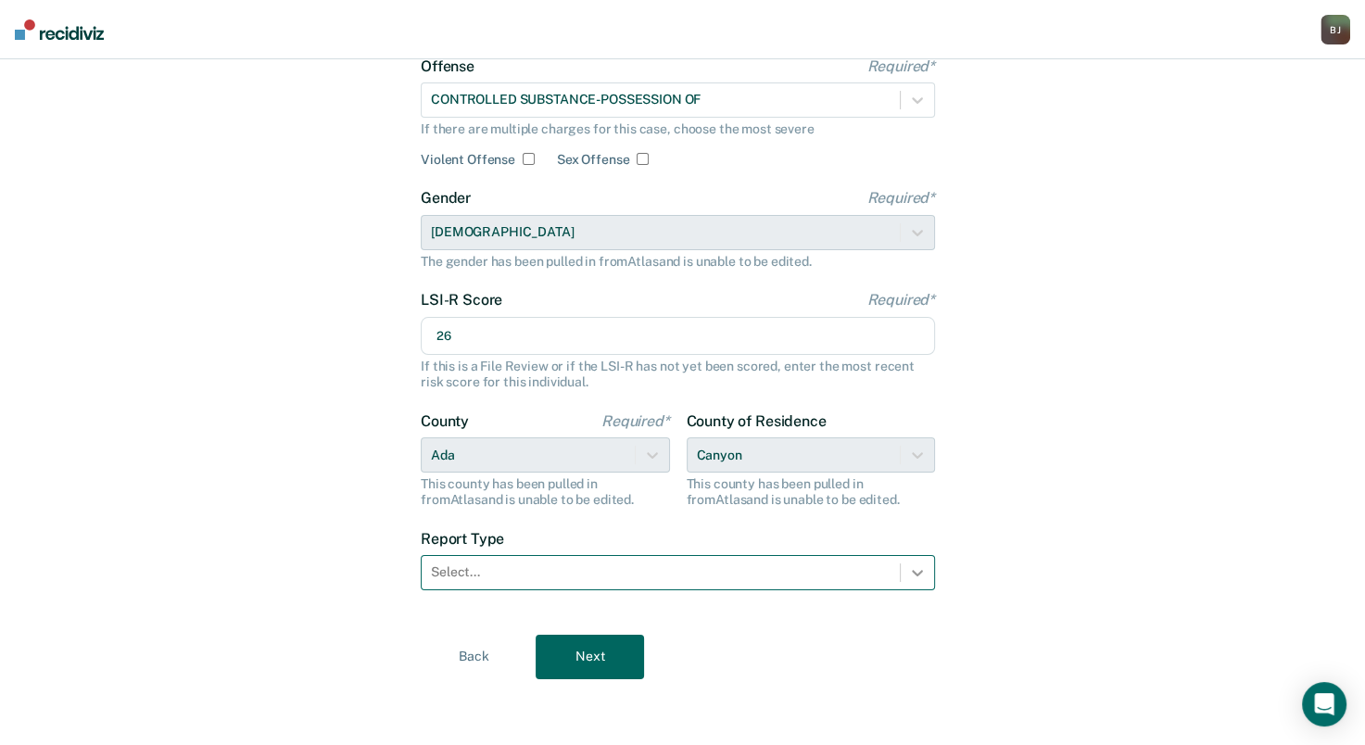
type input "26"
click at [928, 586] on div at bounding box center [917, 572] width 33 height 33
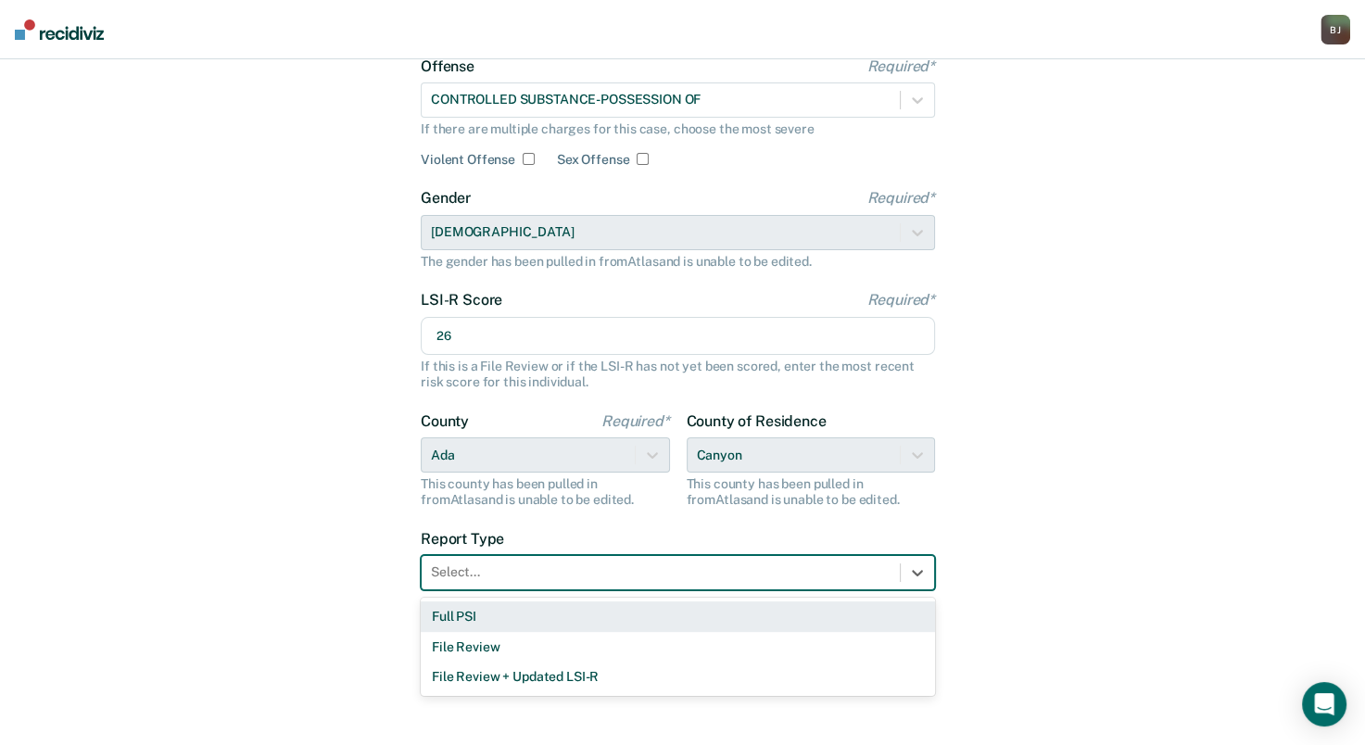
click at [761, 615] on div "Full PSI" at bounding box center [678, 616] width 514 height 31
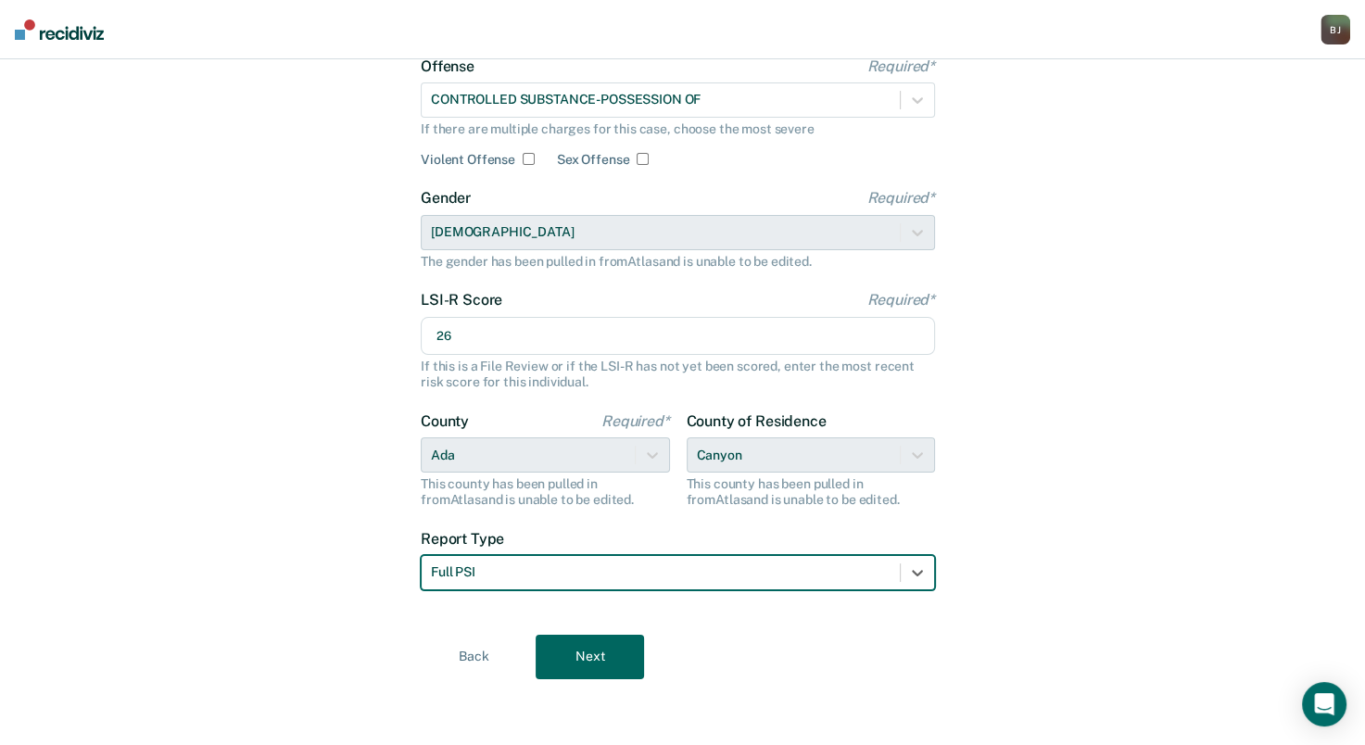
click at [607, 665] on button "Next" at bounding box center [590, 657] width 108 height 44
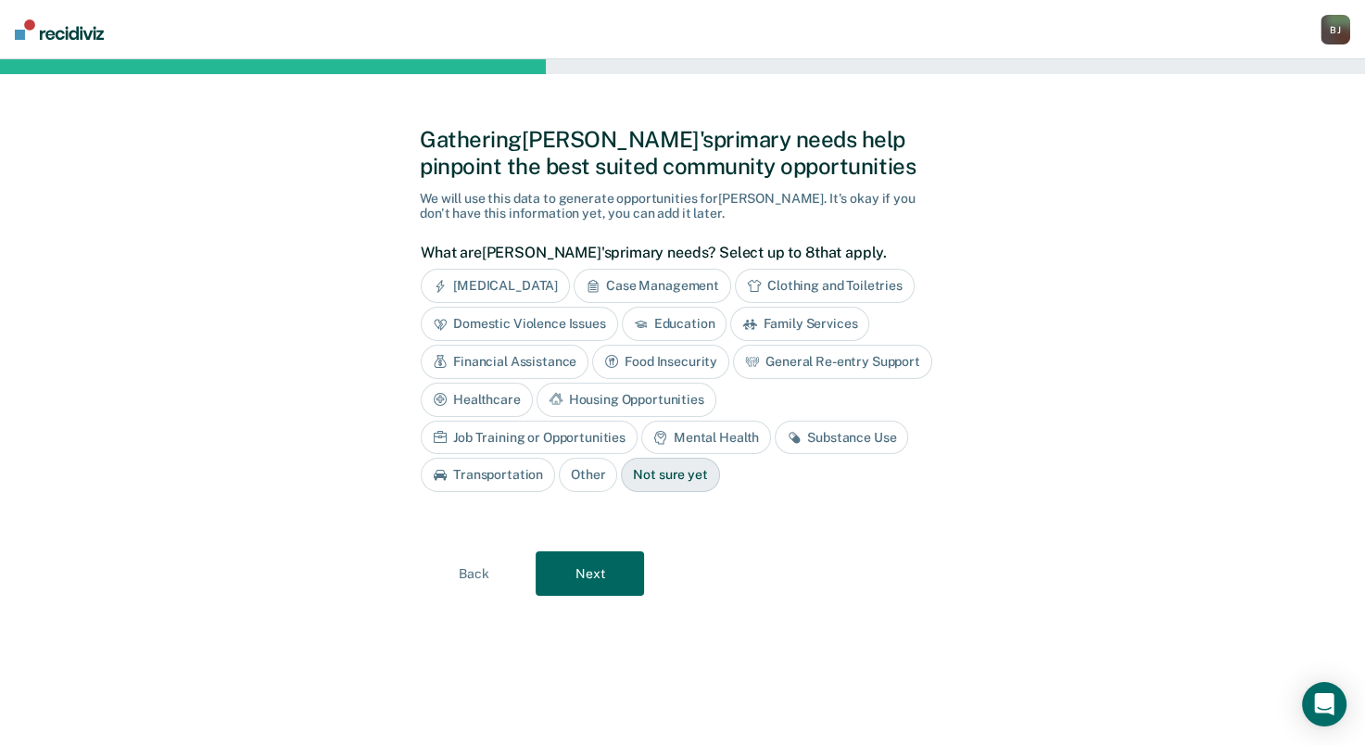
scroll to position [0, 0]
click at [782, 430] on div "Substance Use" at bounding box center [848, 438] width 133 height 34
click at [645, 421] on div "Job Training or Opportunities" at bounding box center [536, 438] width 217 height 34
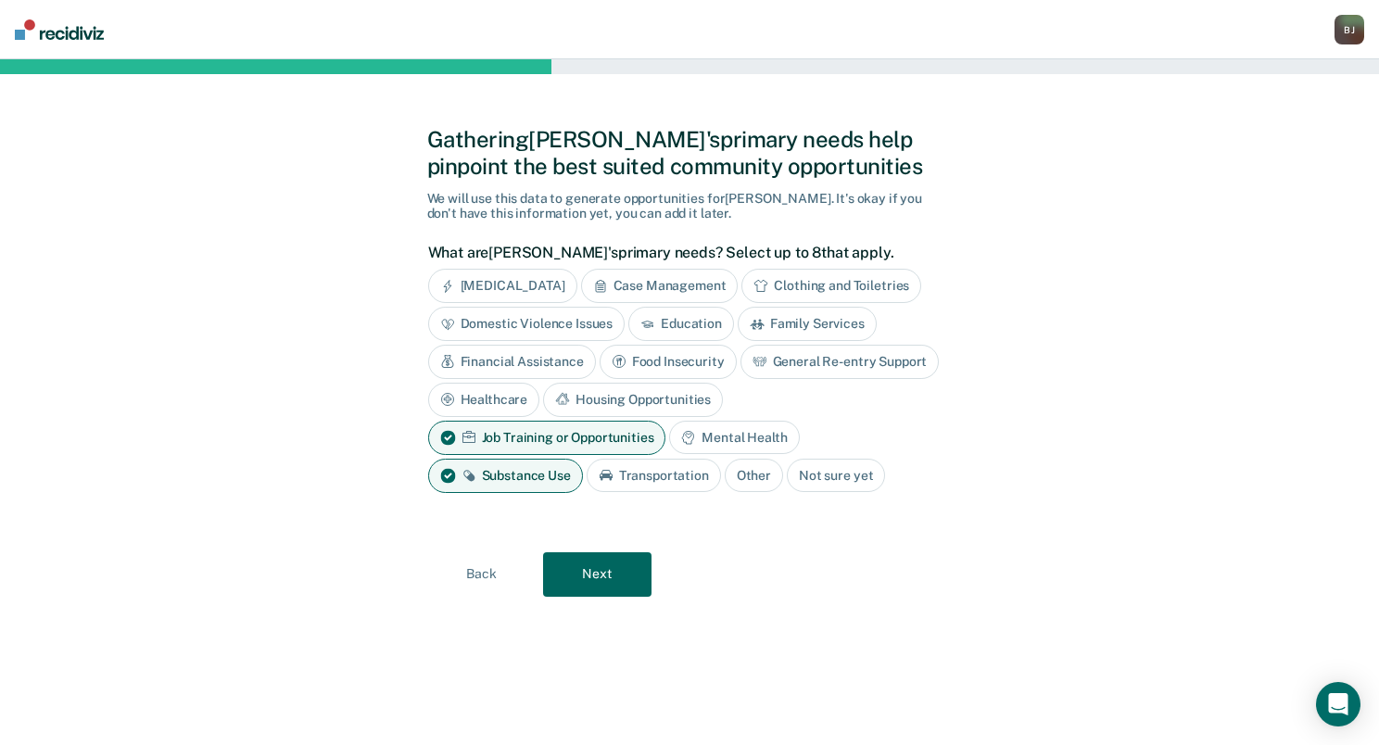
click at [685, 328] on div "Education" at bounding box center [681, 324] width 106 height 34
click at [639, 563] on button "Next" at bounding box center [597, 574] width 108 height 44
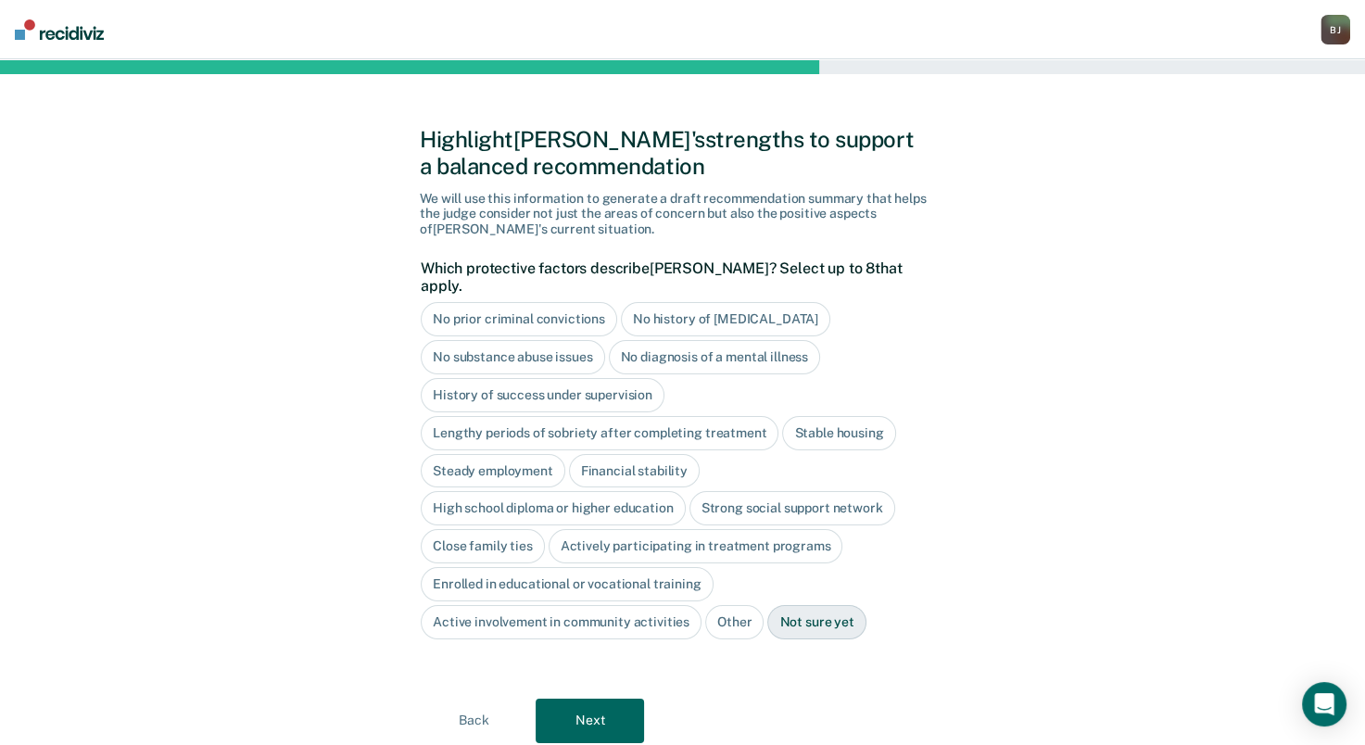
click at [648, 302] on div "No history of [MEDICAL_DATA]" at bounding box center [725, 319] width 209 height 34
click at [652, 341] on div "No diagnosis of a mental illness" at bounding box center [715, 357] width 212 height 34
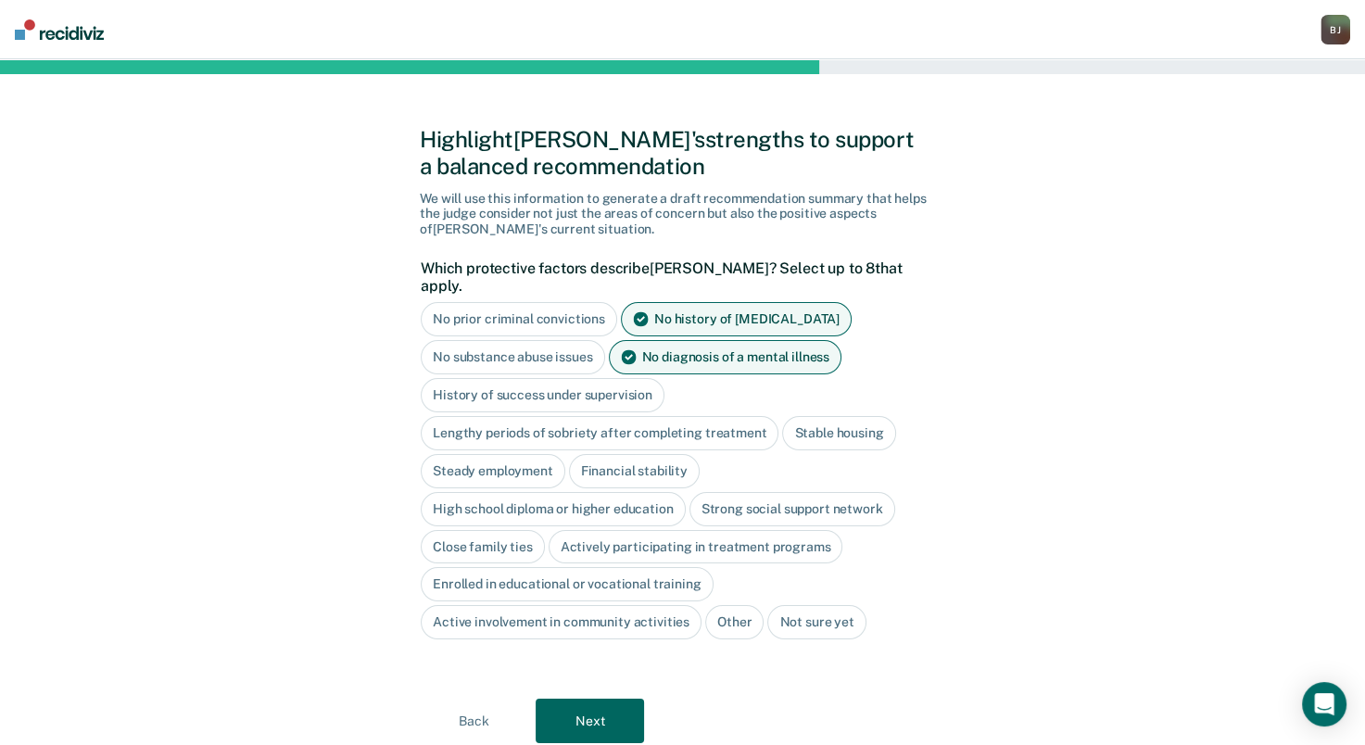
click at [614, 378] on div "History of success under supervision" at bounding box center [543, 395] width 244 height 34
click at [721, 422] on div "Lengthy periods of sobriety after completing treatment" at bounding box center [600, 433] width 358 height 34
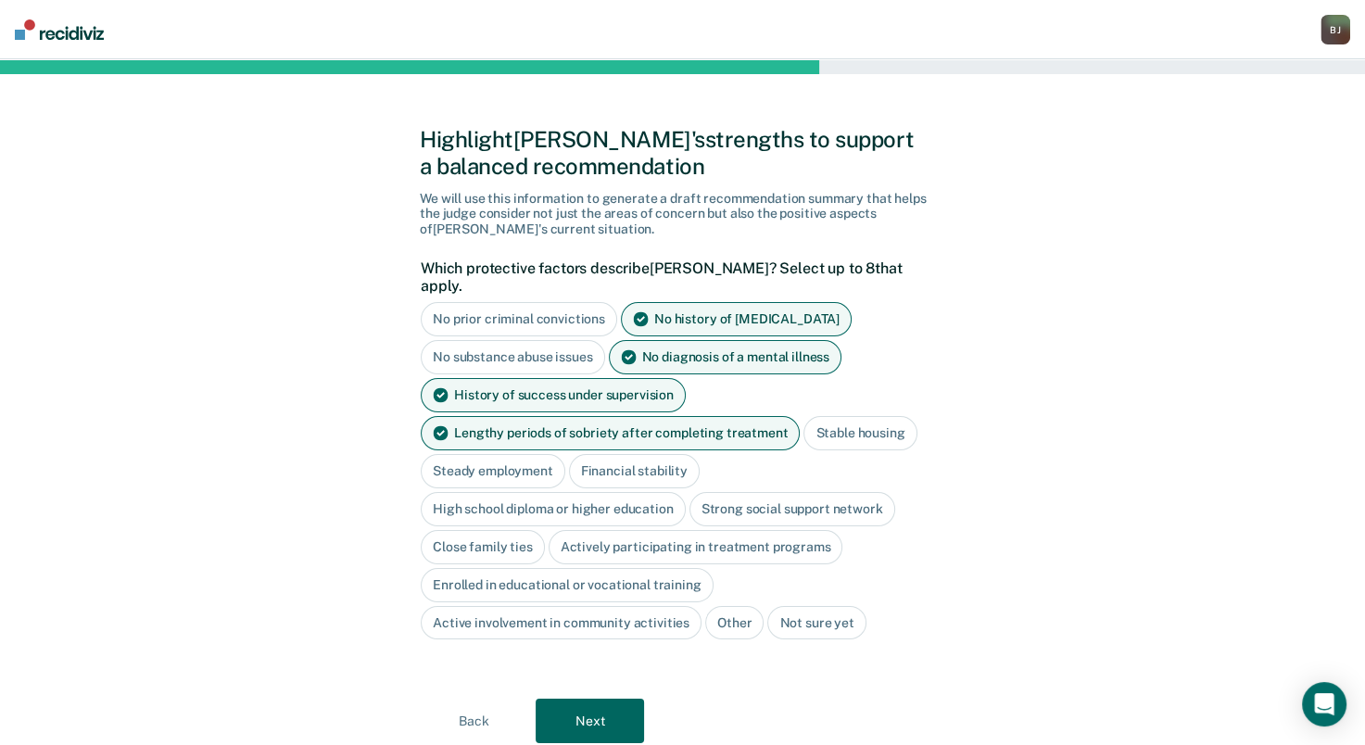
click at [834, 421] on div "Stable housing" at bounding box center [859, 433] width 113 height 34
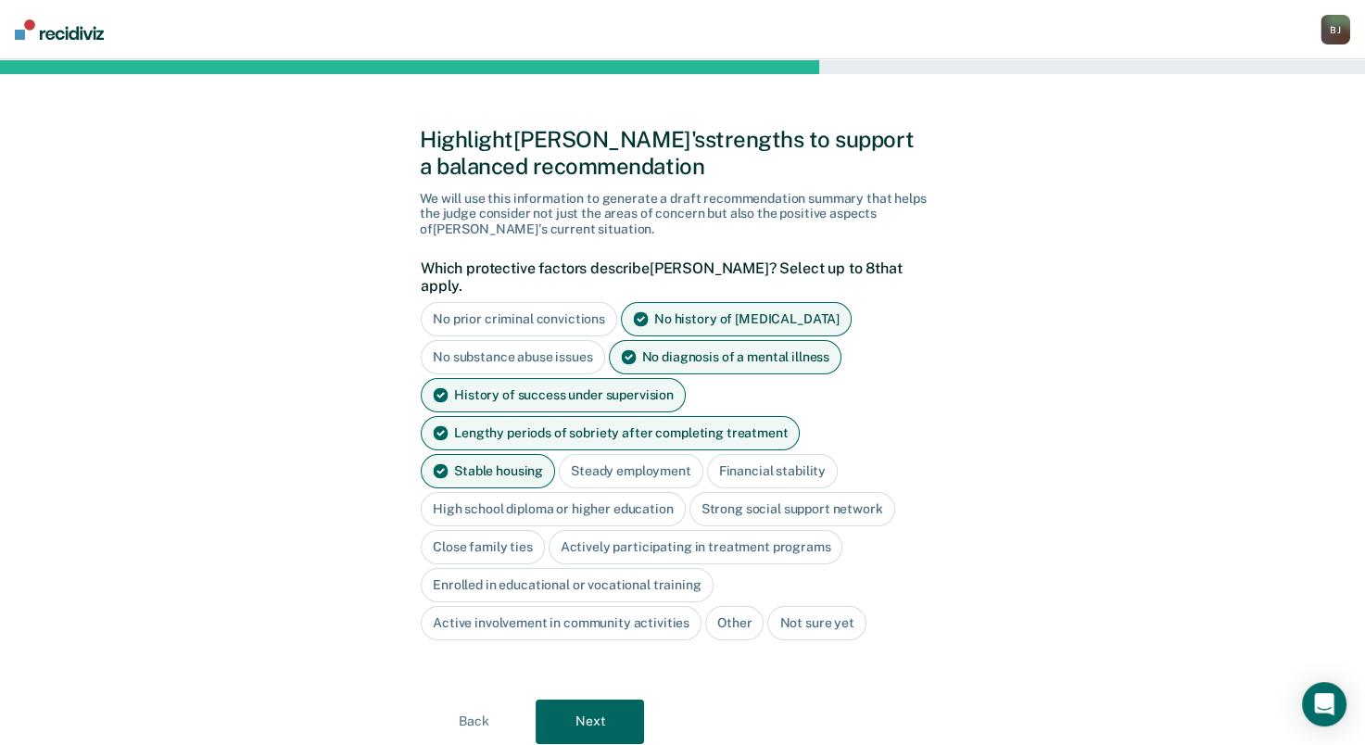
click at [511, 530] on div "Close family ties" at bounding box center [483, 547] width 124 height 34
click at [597, 699] on button "Next" at bounding box center [590, 721] width 108 height 44
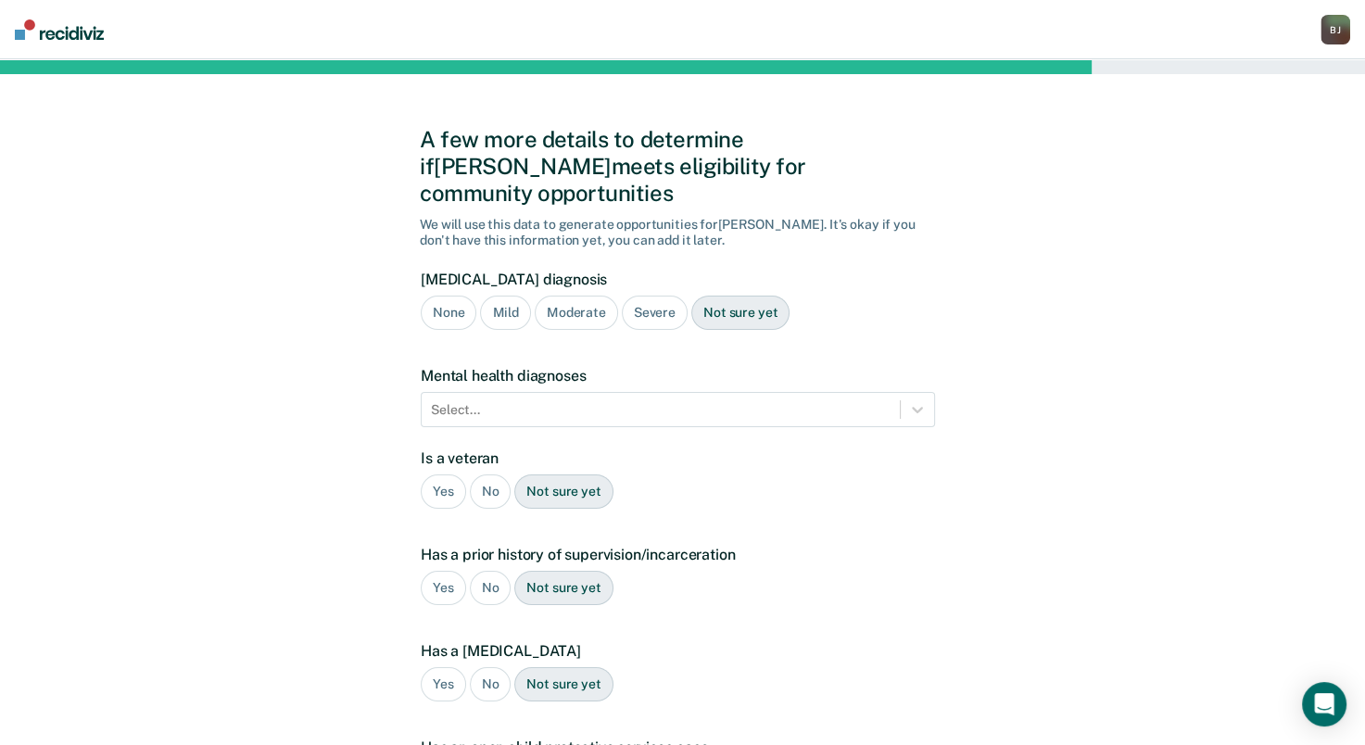
click at [637, 296] on div "Severe" at bounding box center [655, 313] width 66 height 34
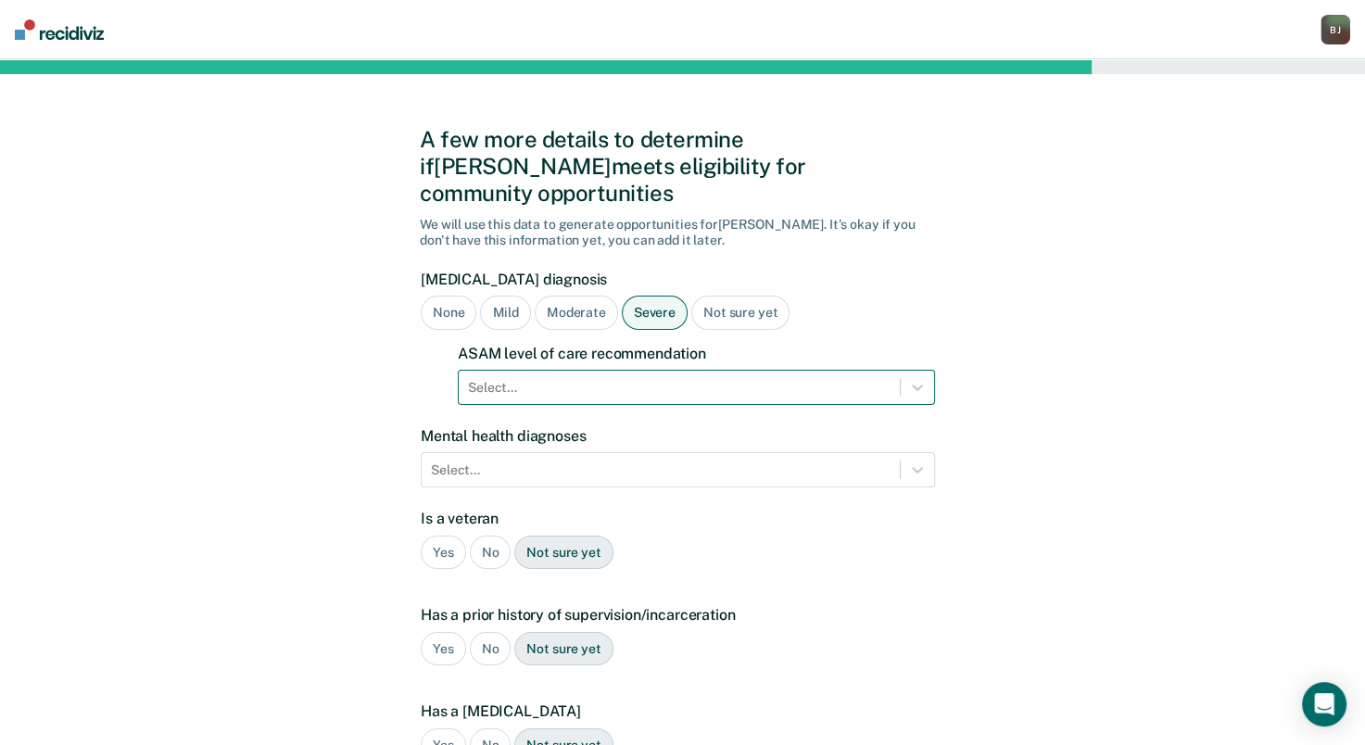
click at [620, 378] on div at bounding box center [679, 387] width 422 height 19
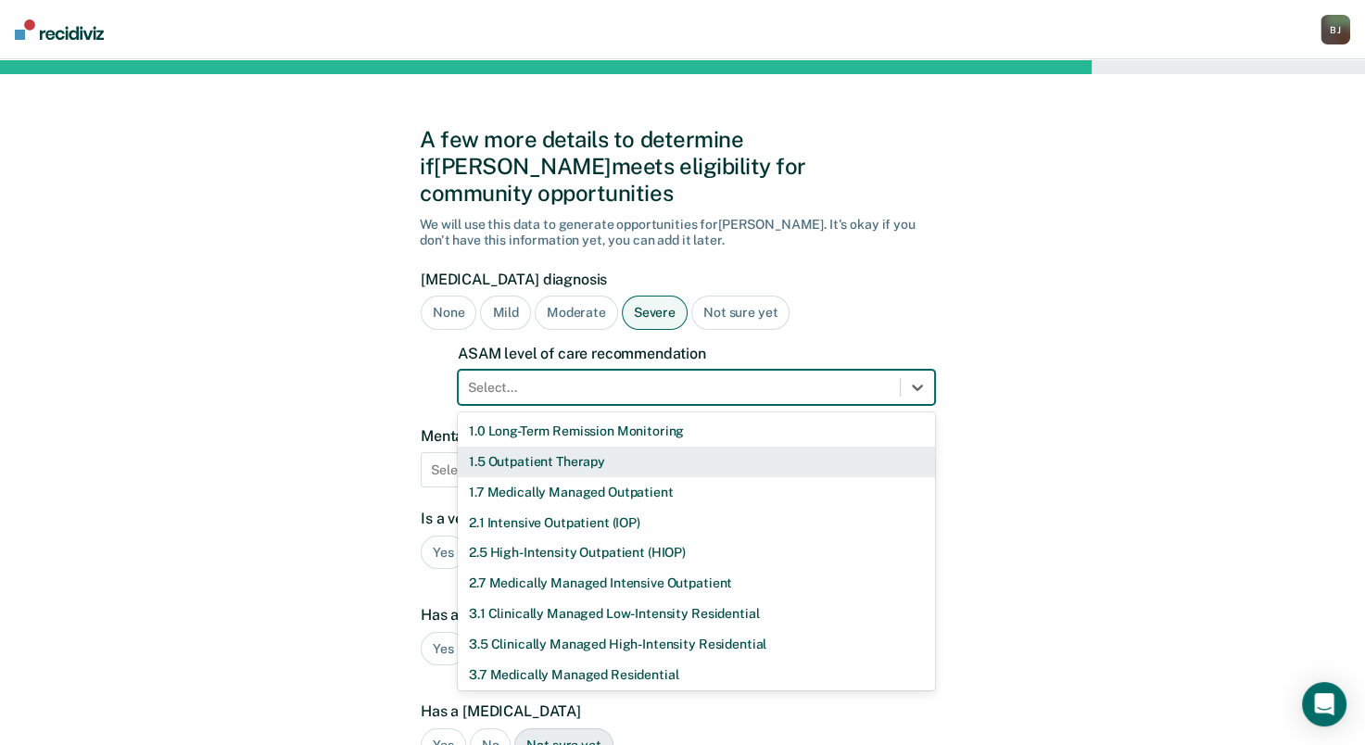
click at [582, 447] on div "1.5 Outpatient Therapy" at bounding box center [696, 462] width 477 height 31
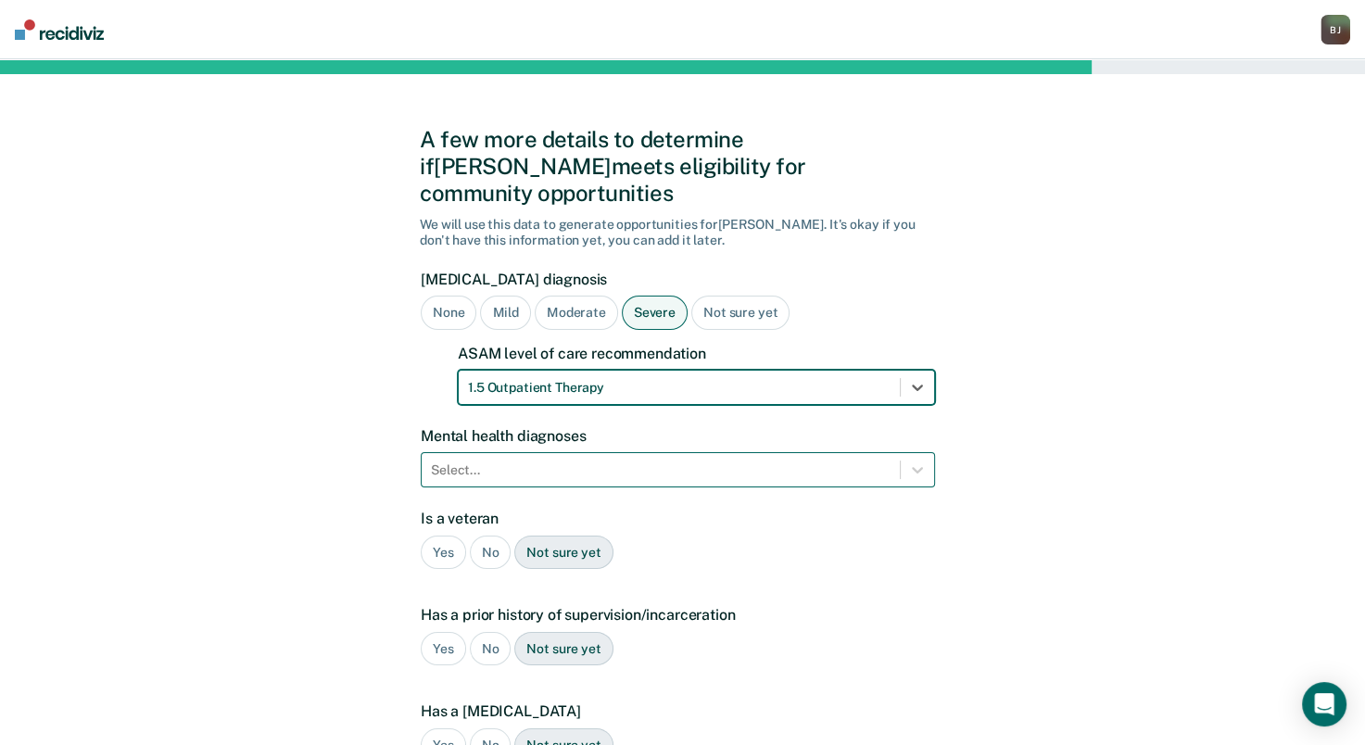
click at [545, 460] on div at bounding box center [661, 469] width 460 height 19
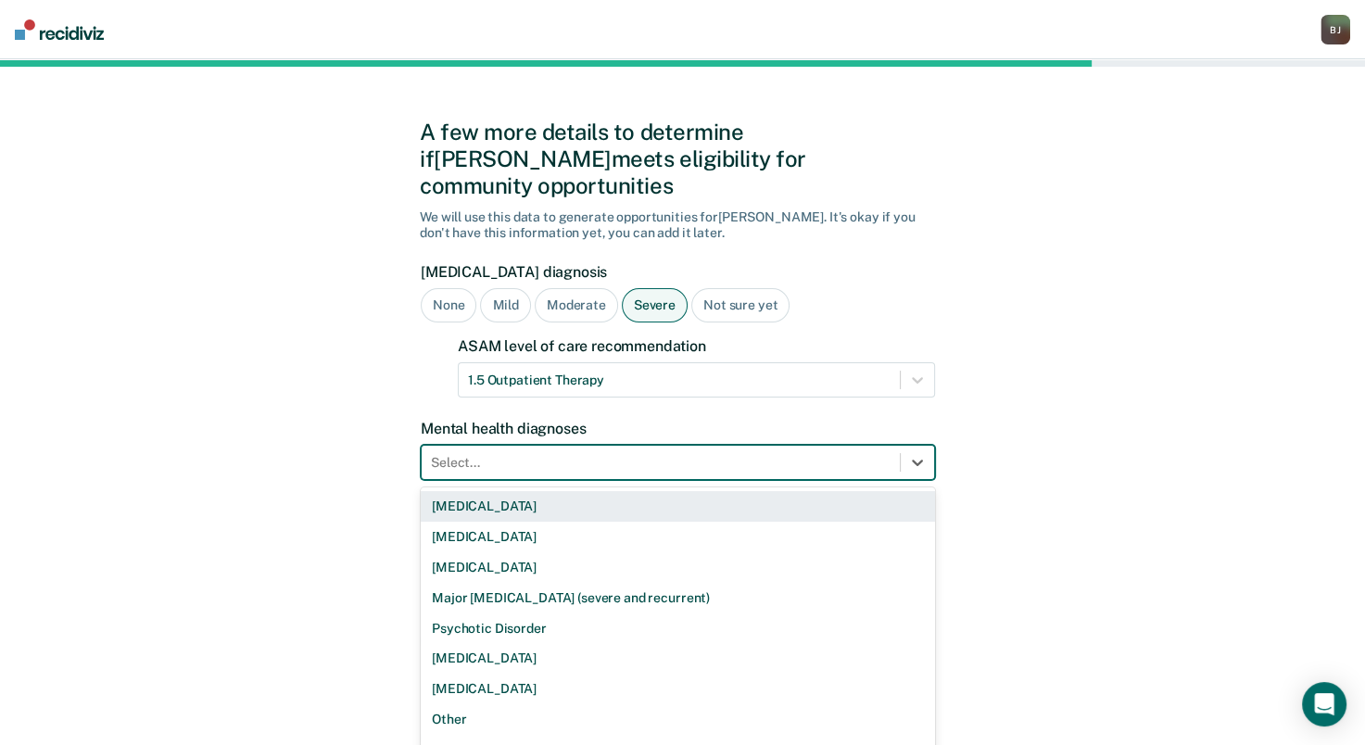
scroll to position [8, 0]
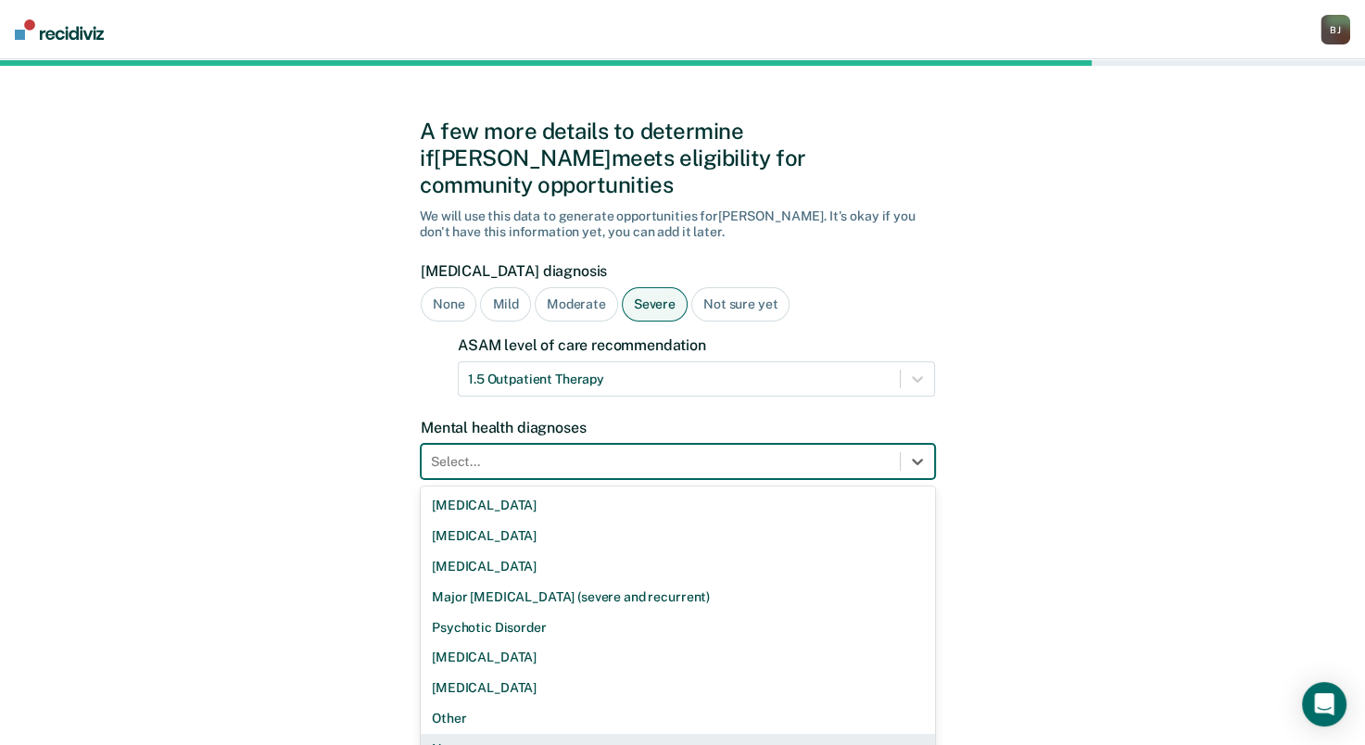
click at [463, 734] on div "None" at bounding box center [678, 749] width 514 height 31
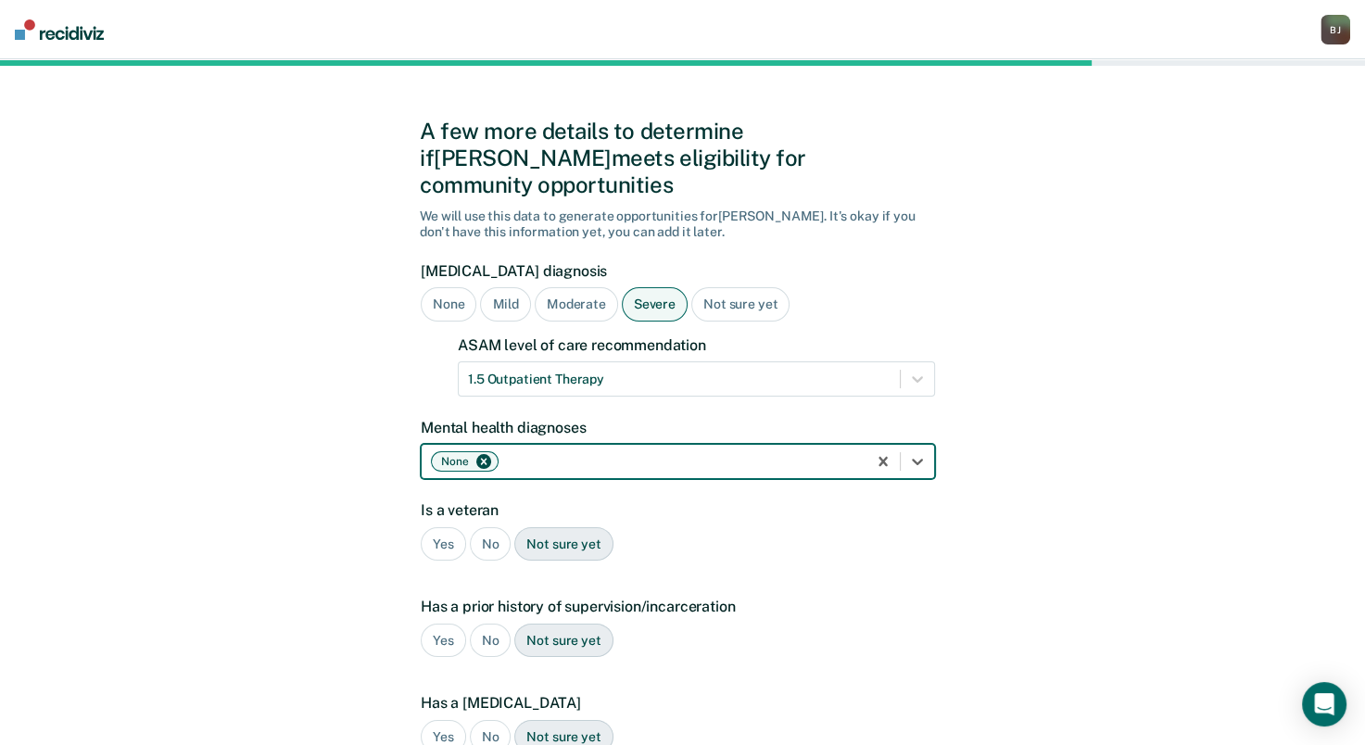
click at [493, 527] on div "No" at bounding box center [491, 544] width 42 height 34
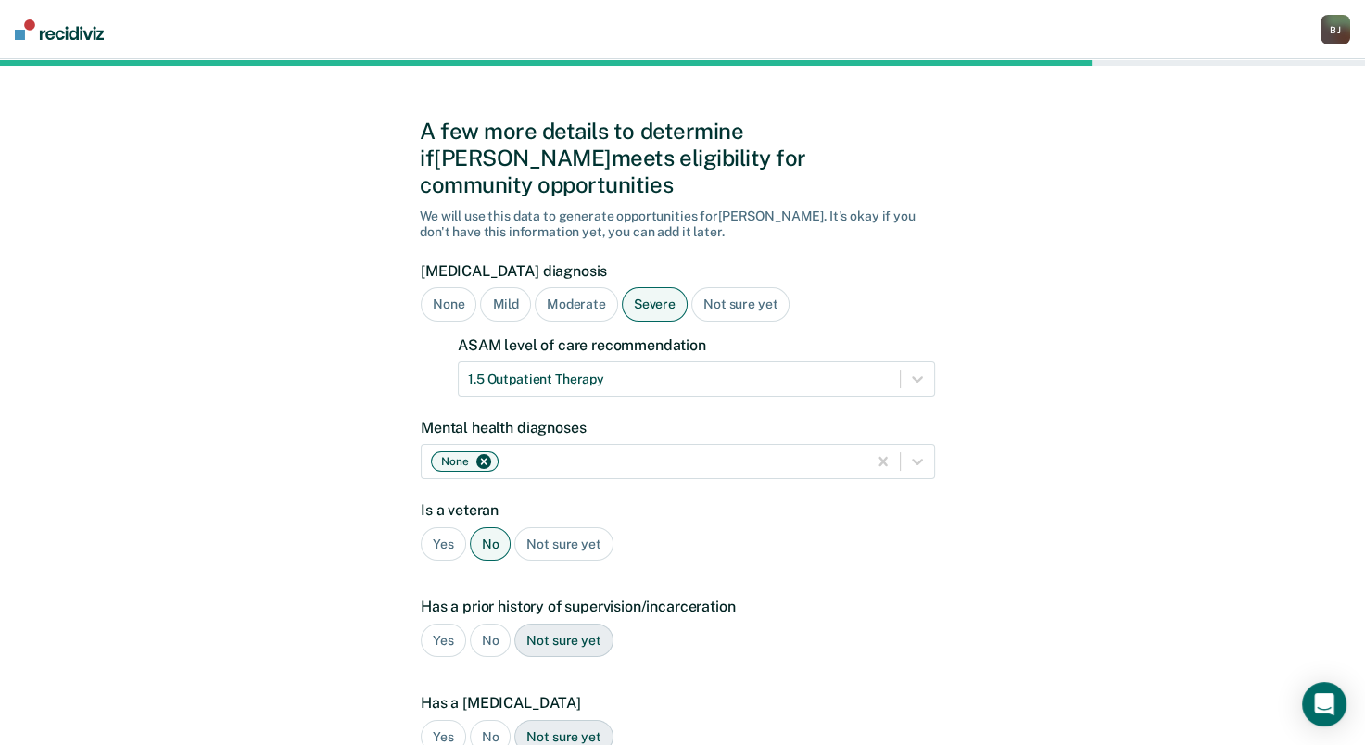
click at [445, 624] on div "Yes" at bounding box center [443, 641] width 45 height 34
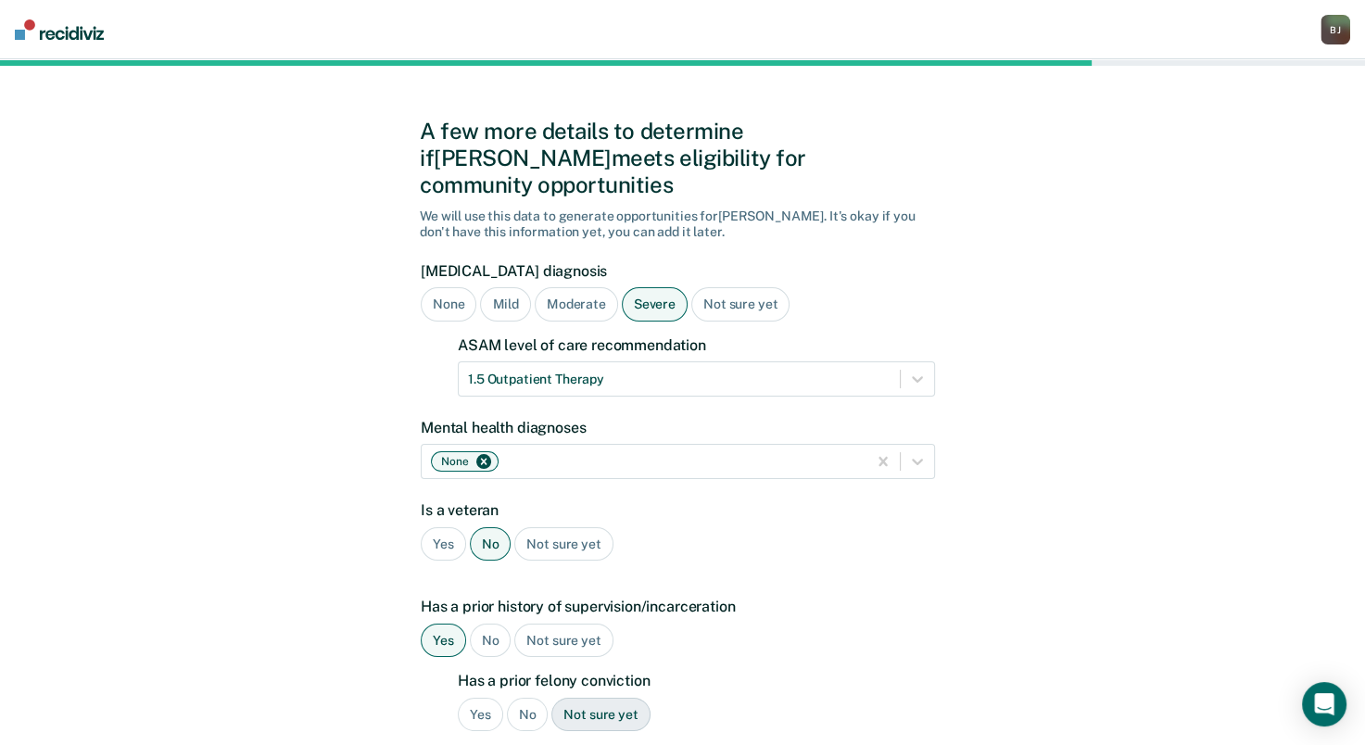
scroll to position [318, 0]
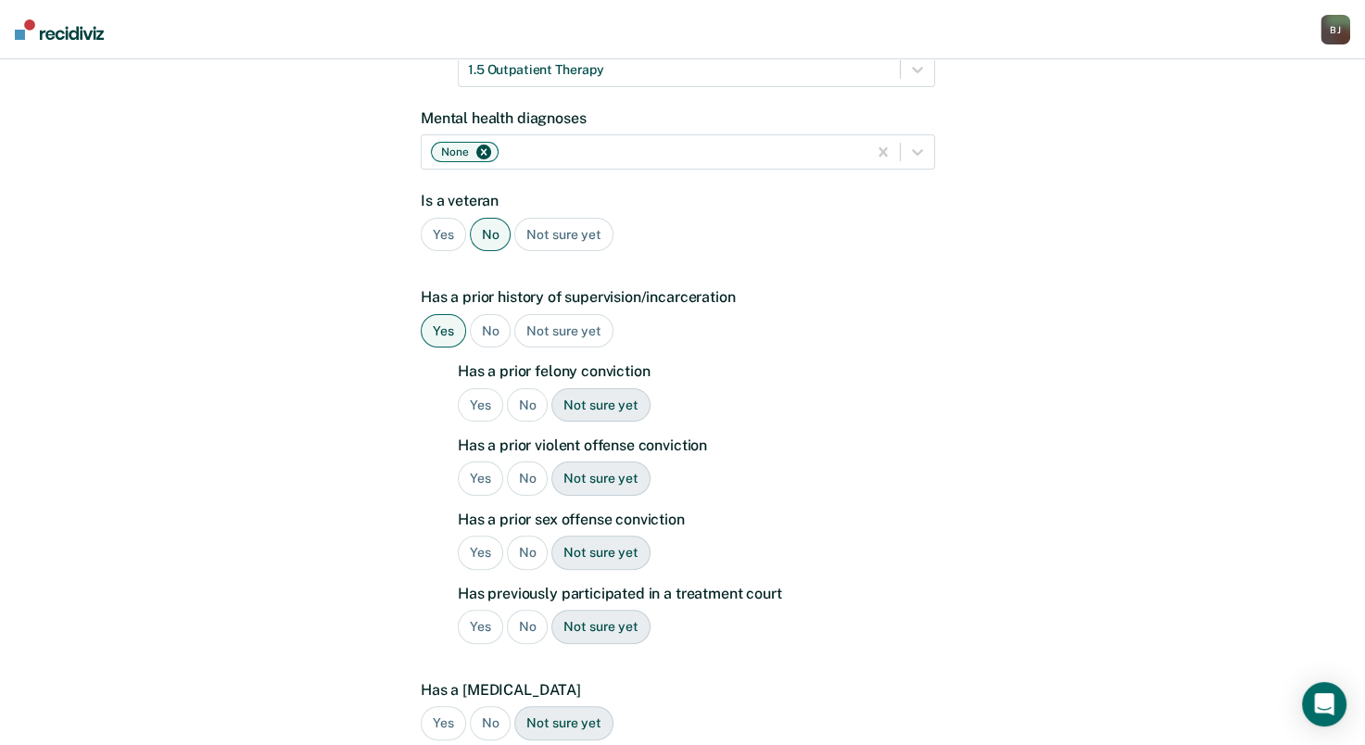
click at [468, 388] on div "Yes" at bounding box center [480, 405] width 45 height 34
click at [524, 461] on div "No" at bounding box center [528, 478] width 42 height 34
click at [526, 536] on div "No" at bounding box center [528, 553] width 42 height 34
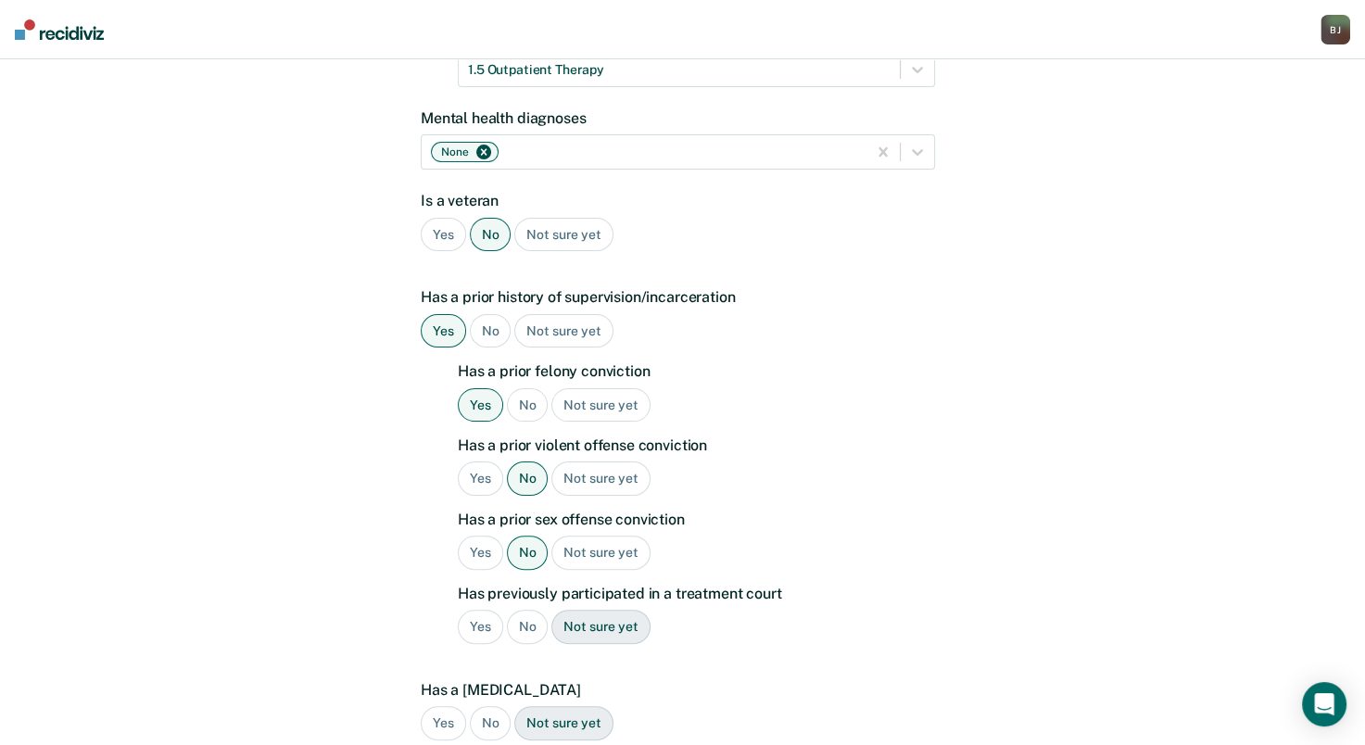
click at [478, 610] on div "Yes" at bounding box center [480, 627] width 45 height 34
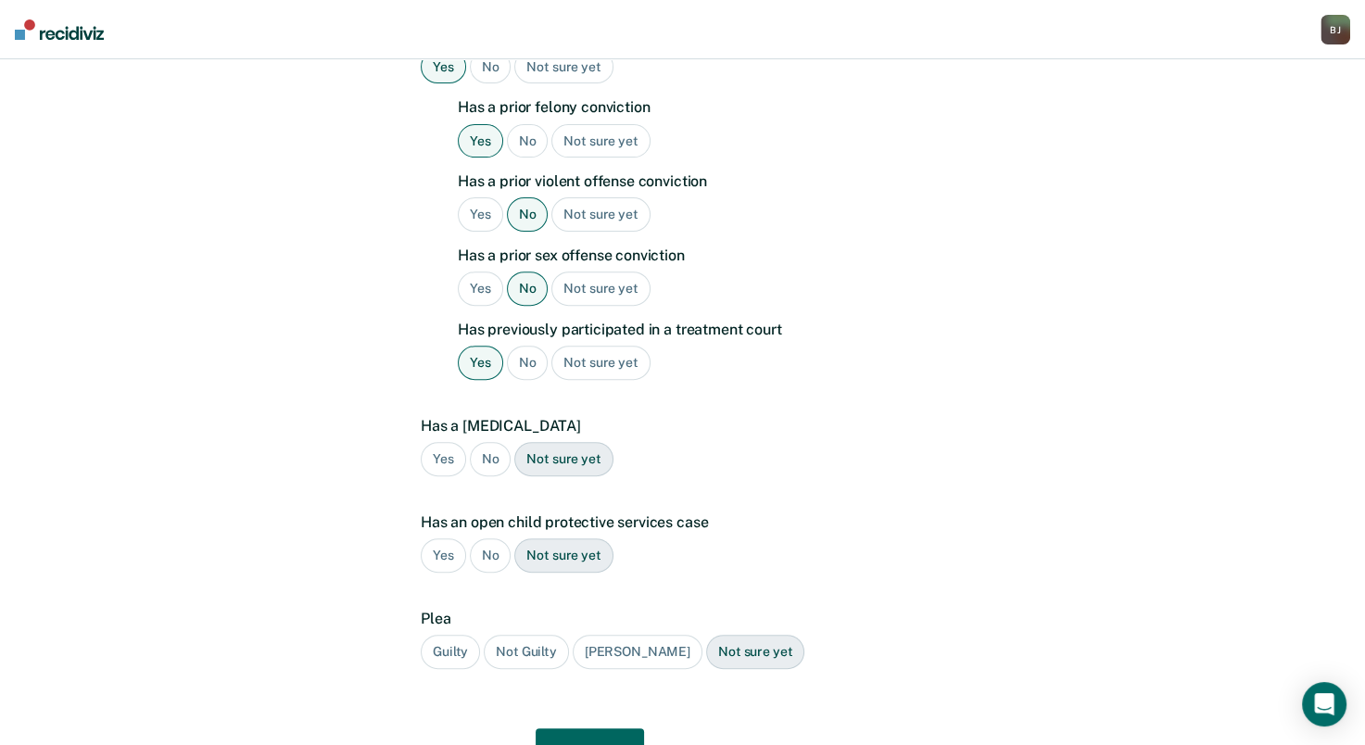
scroll to position [646, 0]
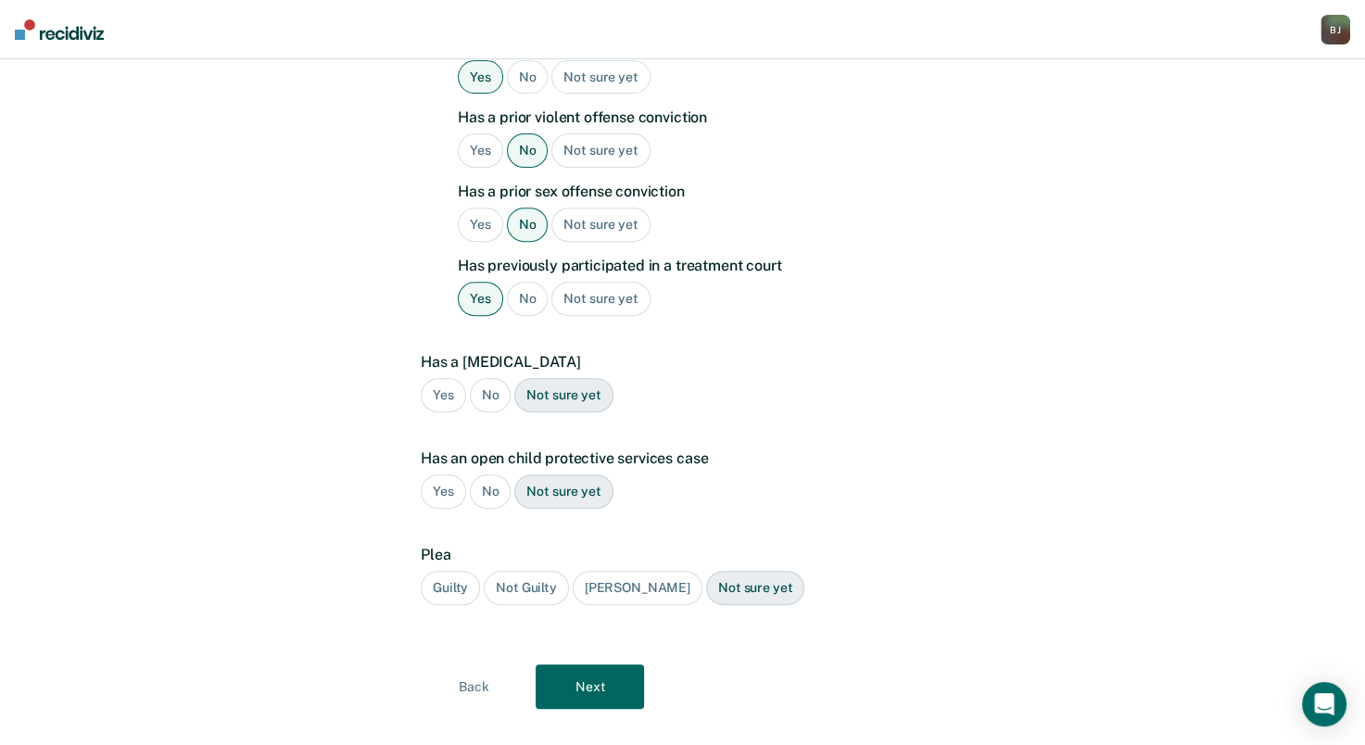
click at [490, 378] on div "No" at bounding box center [491, 395] width 42 height 34
click at [483, 478] on div "Has an open child protective services case Yes No Not sure yet" at bounding box center [678, 486] width 514 height 74
click at [485, 474] on div "No" at bounding box center [491, 491] width 42 height 34
click at [447, 571] on div "Guilty" at bounding box center [450, 588] width 59 height 34
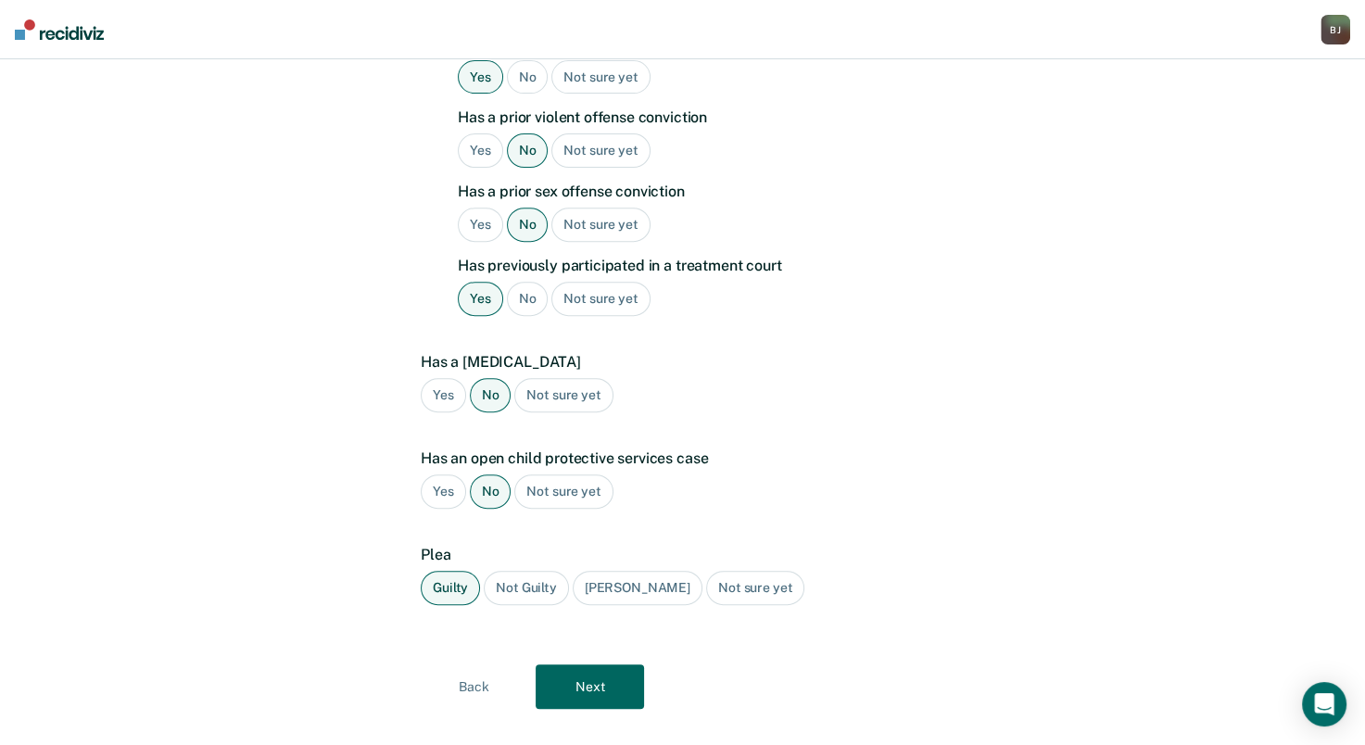
click at [589, 664] on button "Next" at bounding box center [590, 686] width 108 height 44
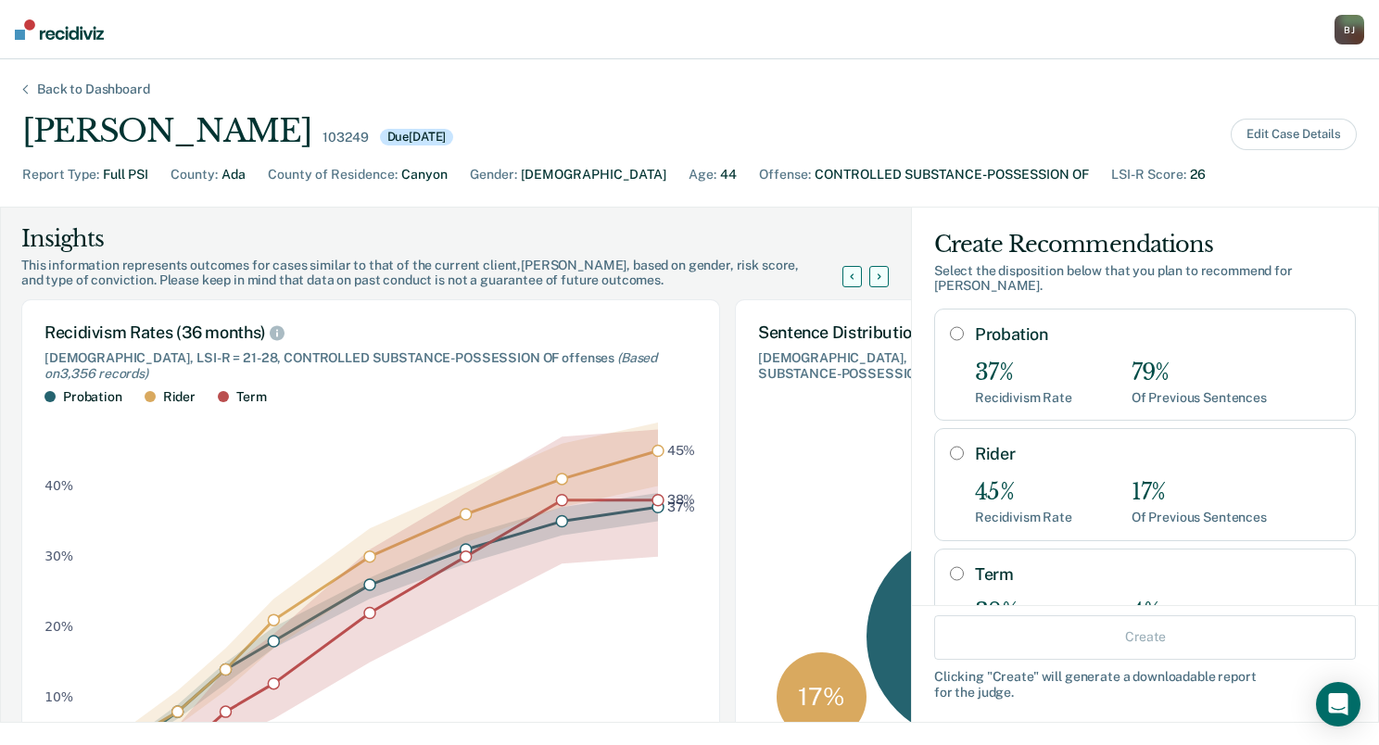
click at [1027, 340] on div "Probation 37% Recidivism Rate 79% Of Previous Sentences" at bounding box center [1157, 364] width 365 height 81
radio input "true"
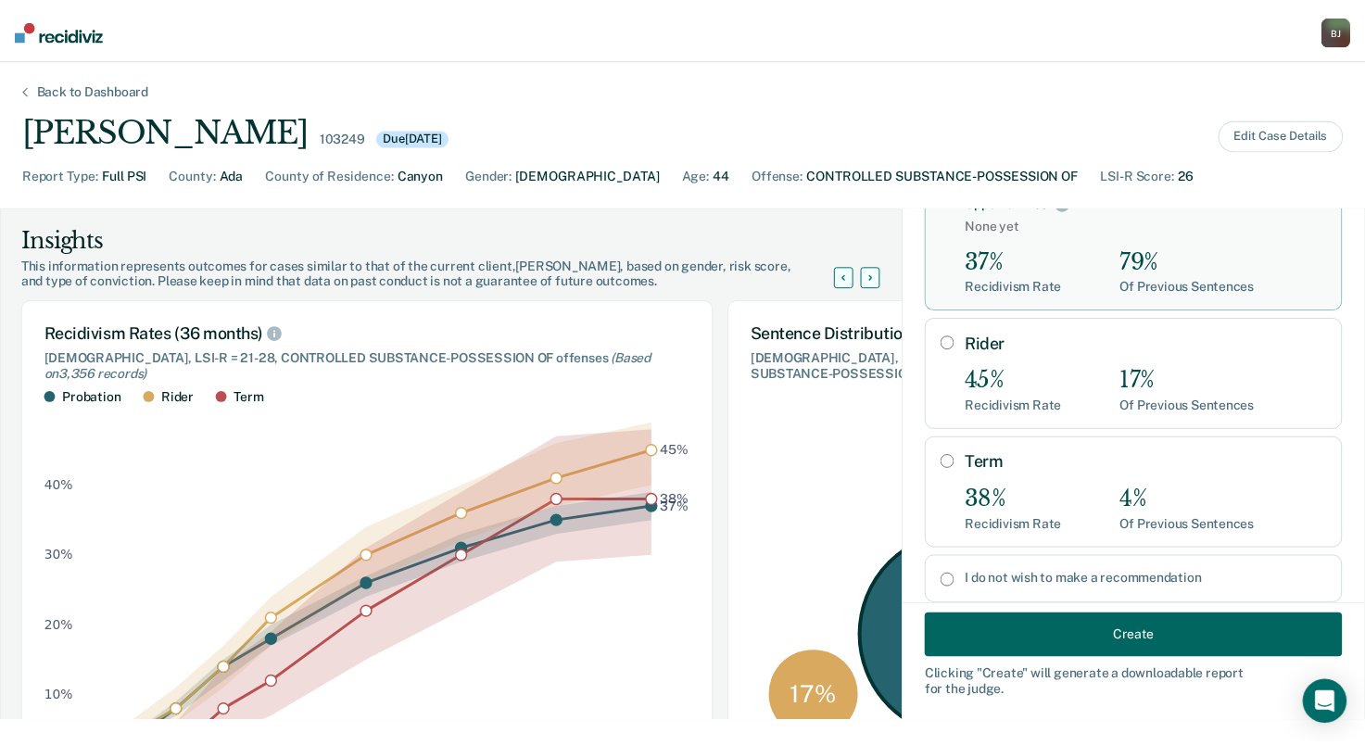
scroll to position [193, 0]
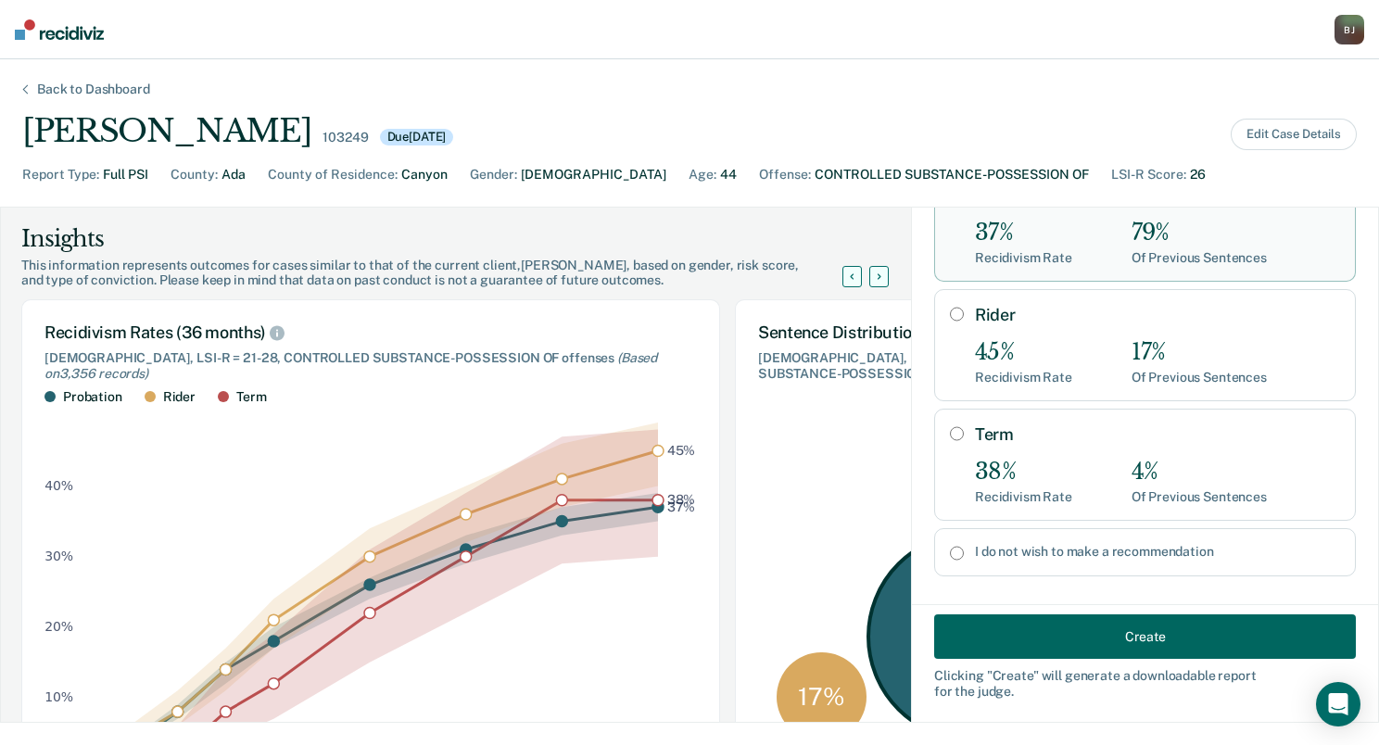
click at [1037, 616] on button "Create" at bounding box center [1145, 636] width 422 height 44
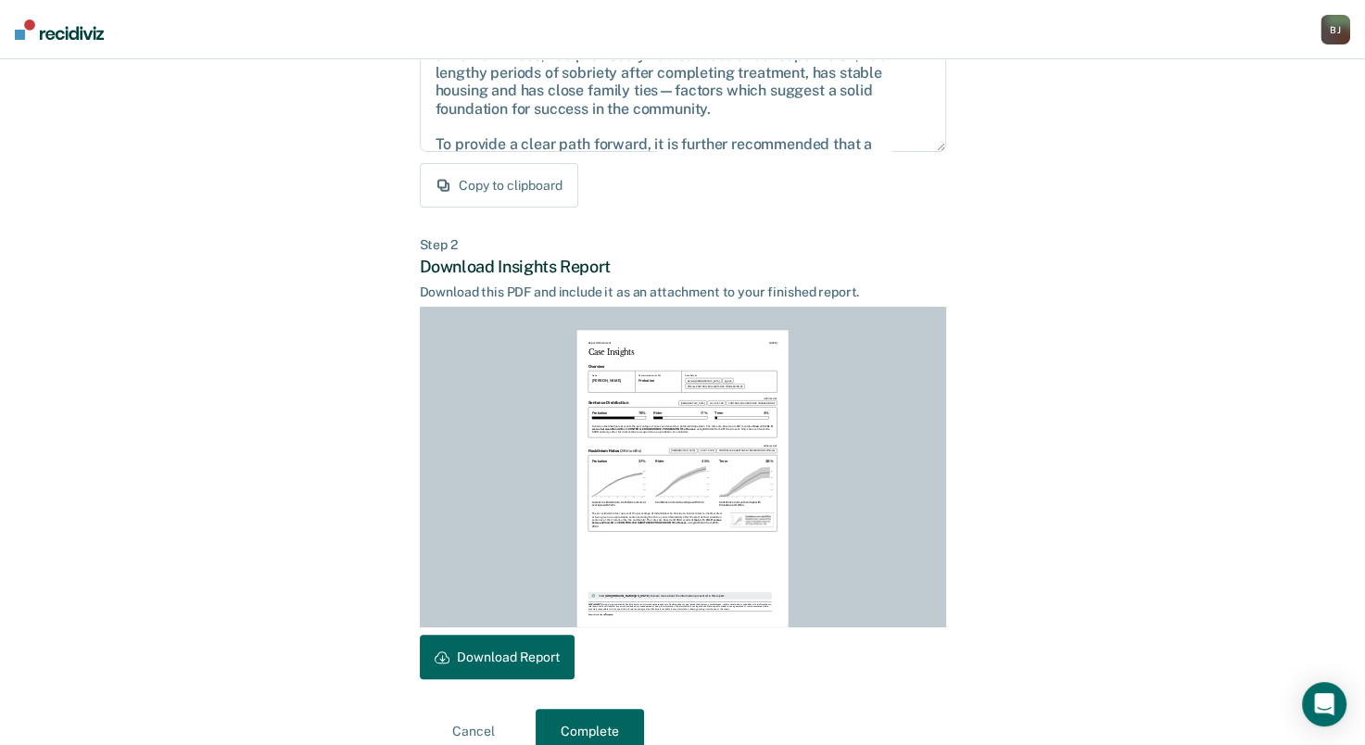
scroll to position [311, 0]
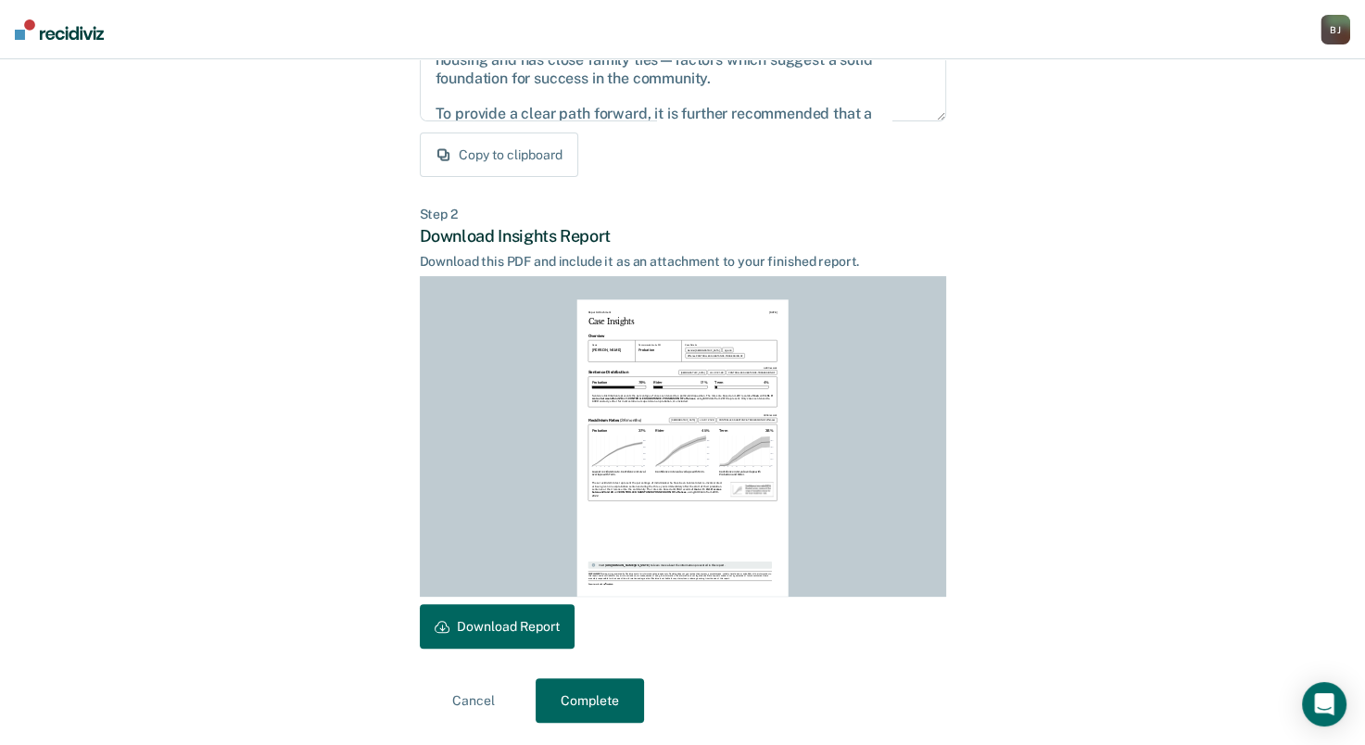
click at [536, 618] on button "Download Report" at bounding box center [497, 626] width 155 height 44
click at [608, 701] on button "Complete" at bounding box center [590, 700] width 108 height 44
